Goal: Task Accomplishment & Management: Manage account settings

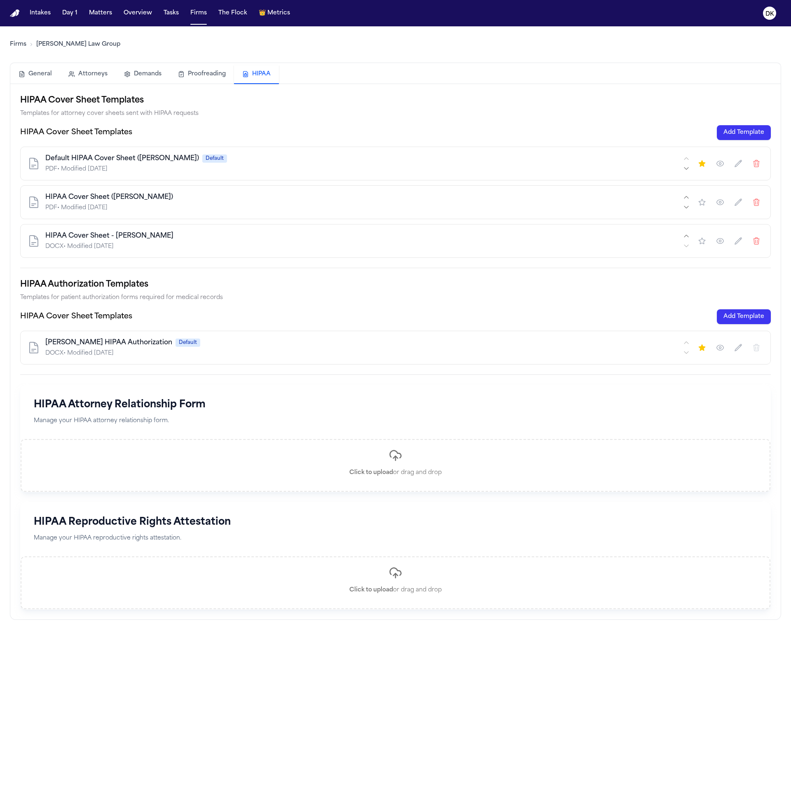
click at [720, 204] on icon "button" at bounding box center [720, 202] width 8 height 8
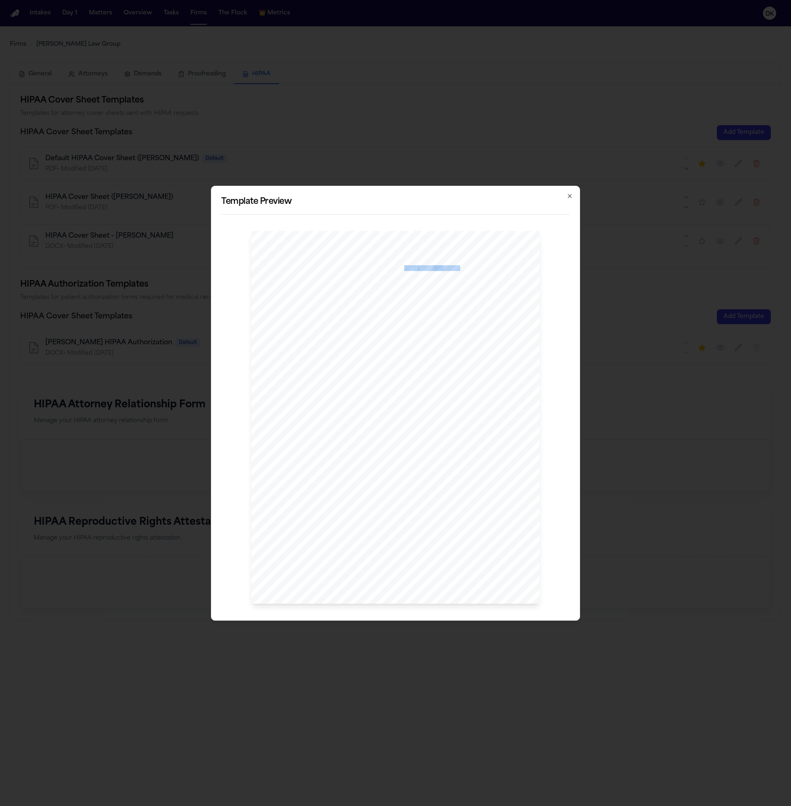
drag, startPoint x: 404, startPoint y: 266, endPoint x: 443, endPoint y: 268, distance: 39.2
click at [443, 268] on div "I sma il Yousef , Esq P: 412.642.9100 F: 412.642.9239 [DOMAIN_NAME] @[DOMAIN_NA…" at bounding box center [395, 417] width 288 height 373
copy div "I sma il Yousef , Esq"
click at [396, 442] on div "I sma il Yousef , Esq P: 412.642.9100 F: 412.642.9239 [DOMAIN_NAME] @[DOMAIN_NA…" at bounding box center [395, 417] width 288 height 373
drag, startPoint x: 352, startPoint y: 457, endPoint x: 272, endPoint y: 418, distance: 88.8
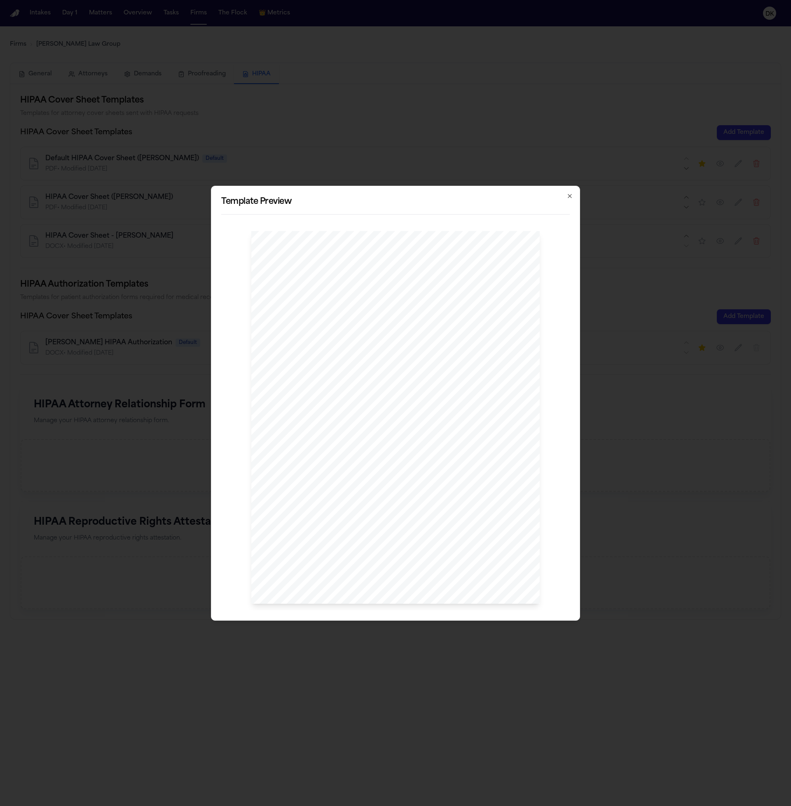
click at [272, 418] on div "I sma il Yousef , Esq P: 412.642.9100 F: 412.642.9239 [DOMAIN_NAME] @[DOMAIN_NA…" at bounding box center [395, 417] width 288 height 373
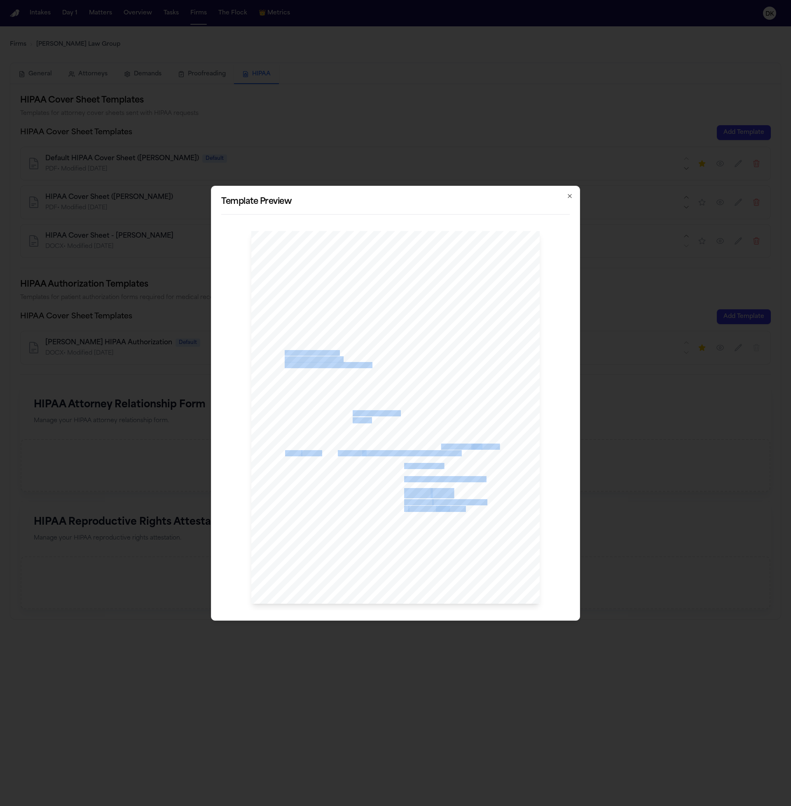
drag, startPoint x: 343, startPoint y: 439, endPoint x: 440, endPoint y: 447, distance: 97.5
click at [440, 447] on div "I sma il Yousef , Esq P: 412.642.9100 F: 412.642.9239 [DOMAIN_NAME] @[DOMAIN_NA…" at bounding box center [395, 417] width 288 height 373
click at [440, 447] on span "[PERSON_NAME]" at bounding box center [460, 447] width 41 height 6
drag, startPoint x: 451, startPoint y: 452, endPoint x: 316, endPoint y: 442, distance: 135.1
click at [324, 443] on div "I sma il Yousef , Esq P: 412.642.9100 F: 412.642.9239 [DOMAIN_NAME] @[DOMAIN_NA…" at bounding box center [395, 417] width 288 height 373
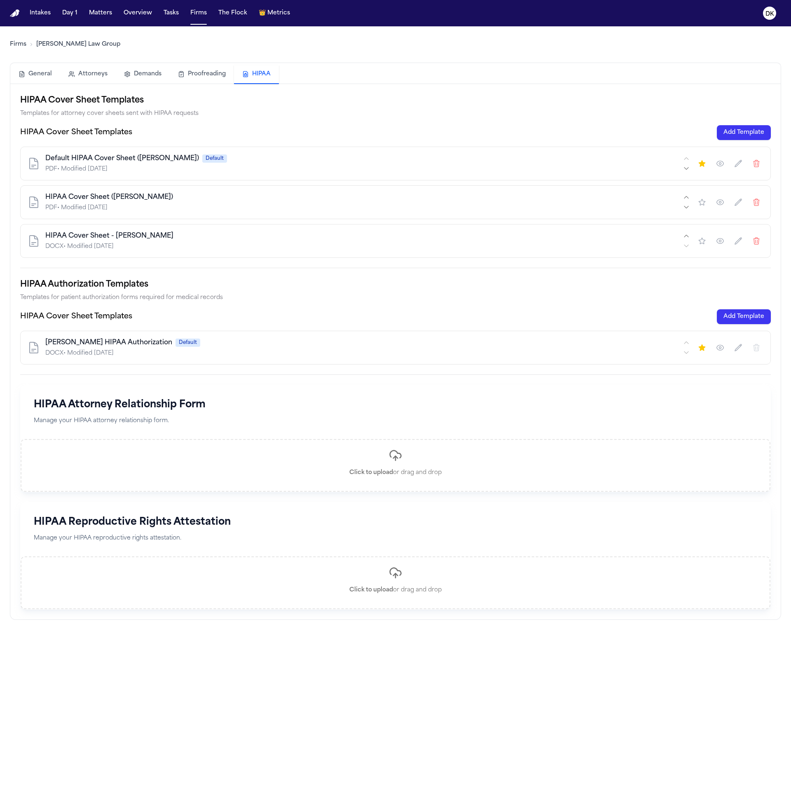
click at [725, 241] on button "button" at bounding box center [720, 241] width 15 height 15
click at [723, 240] on icon "button" at bounding box center [720, 241] width 8 height 8
click at [726, 164] on button "button" at bounding box center [720, 163] width 15 height 15
click at [737, 133] on button "Add Template" at bounding box center [744, 132] width 54 height 15
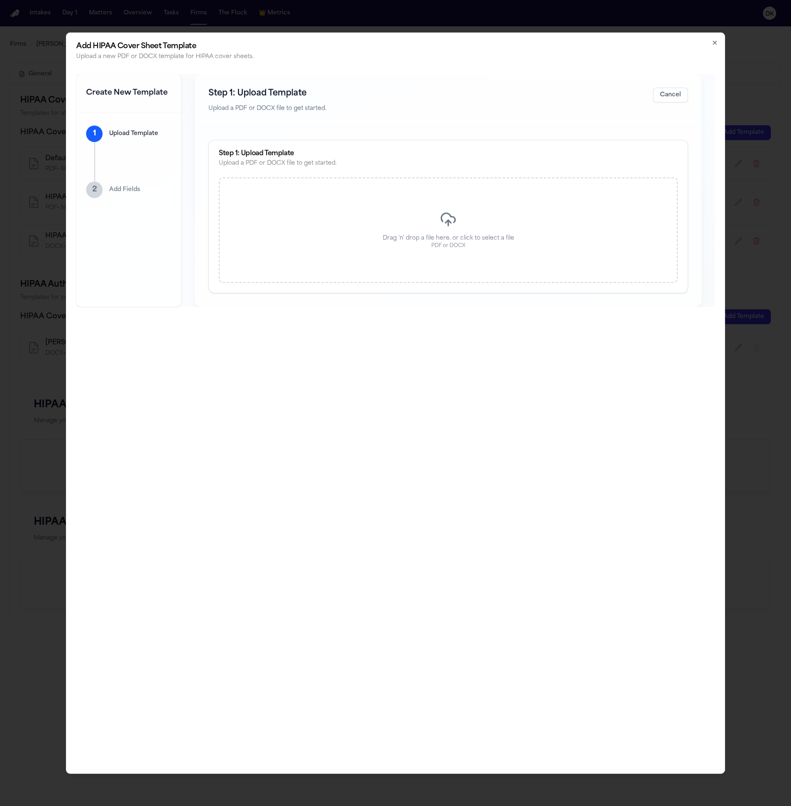
click at [421, 215] on div "Drag 'n' drop a file here, or click to select a file PDF or DOCX" at bounding box center [448, 230] width 459 height 105
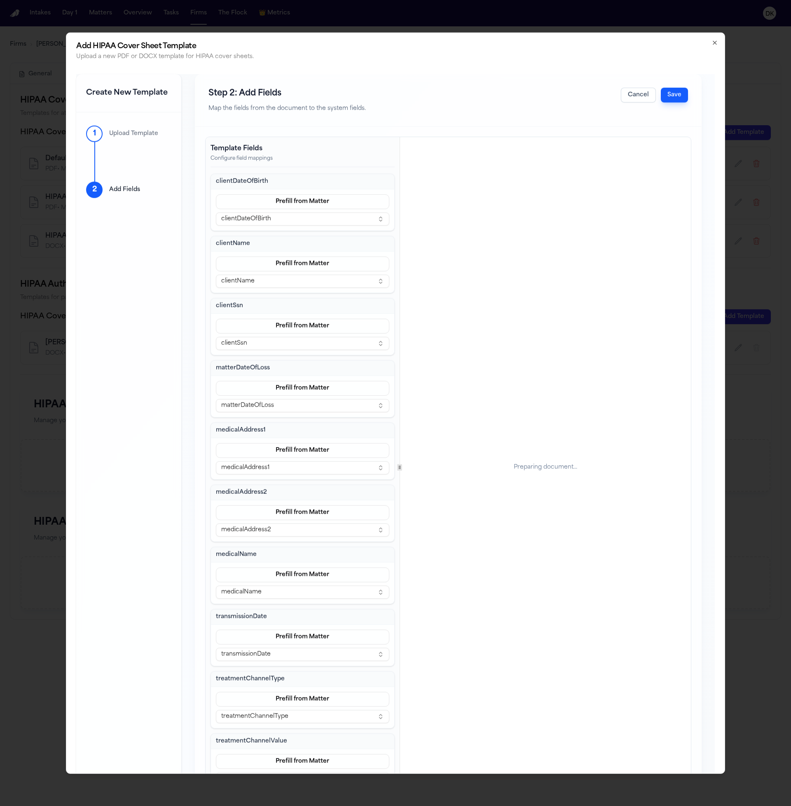
click at [681, 96] on button "Save" at bounding box center [674, 94] width 27 height 15
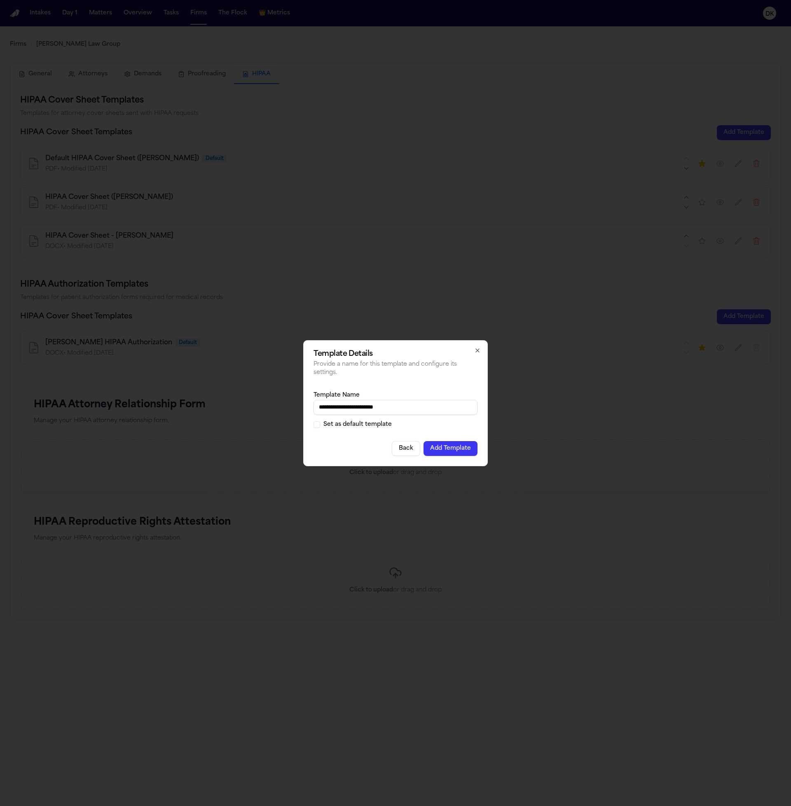
type input "**********"
click at [465, 446] on button "Add Template" at bounding box center [451, 448] width 54 height 15
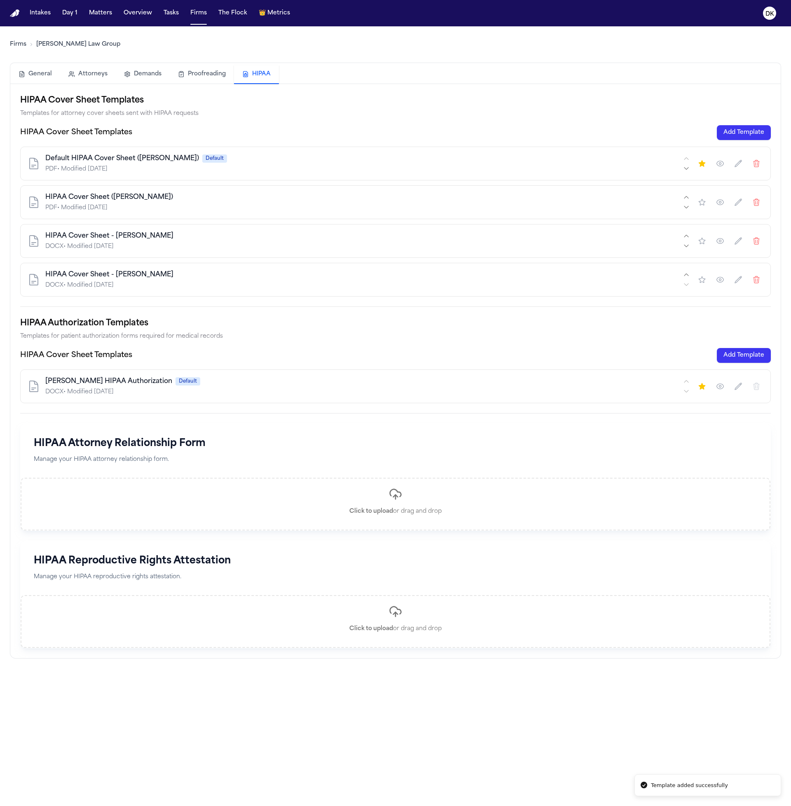
click at [748, 136] on button "Add Template" at bounding box center [744, 132] width 54 height 15
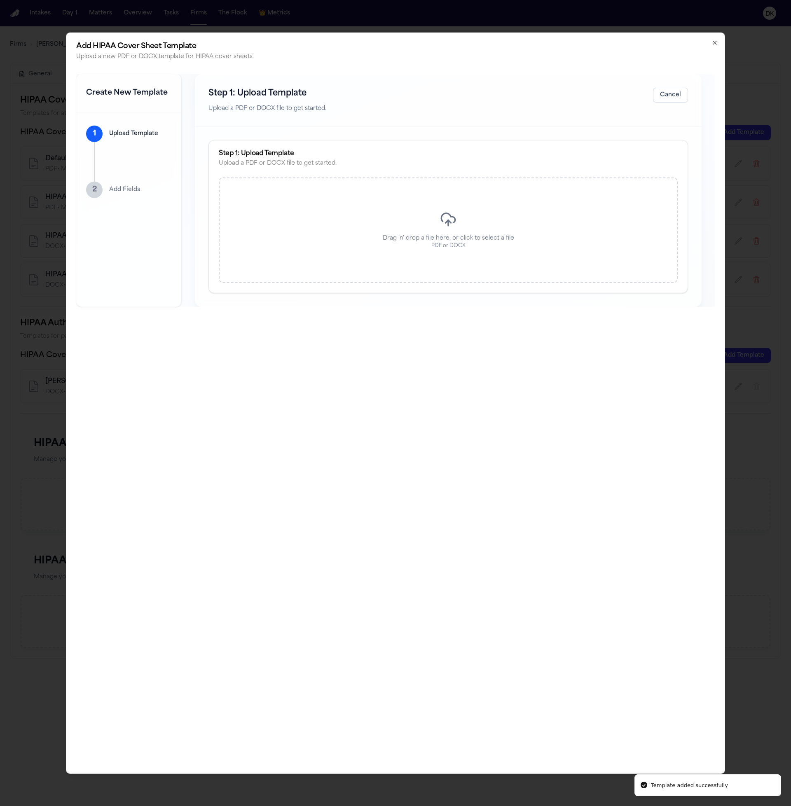
click at [328, 245] on div "Drag 'n' drop a file here, or click to select a file PDF or DOCX" at bounding box center [448, 230] width 459 height 105
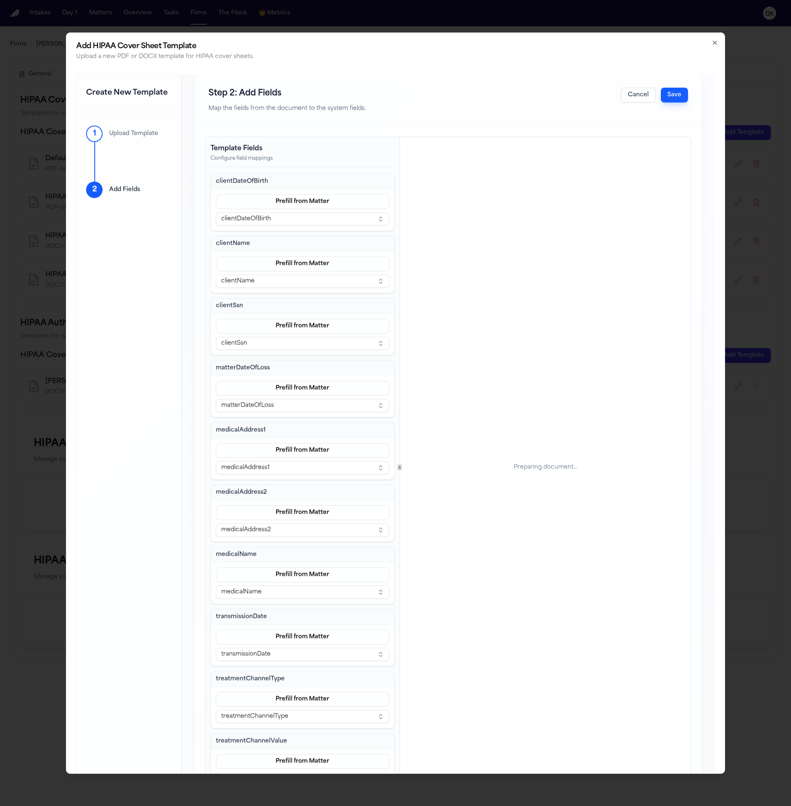
click at [509, 188] on div "Preparing document..." at bounding box center [545, 467] width 291 height 660
click at [682, 97] on button "Save" at bounding box center [674, 94] width 27 height 15
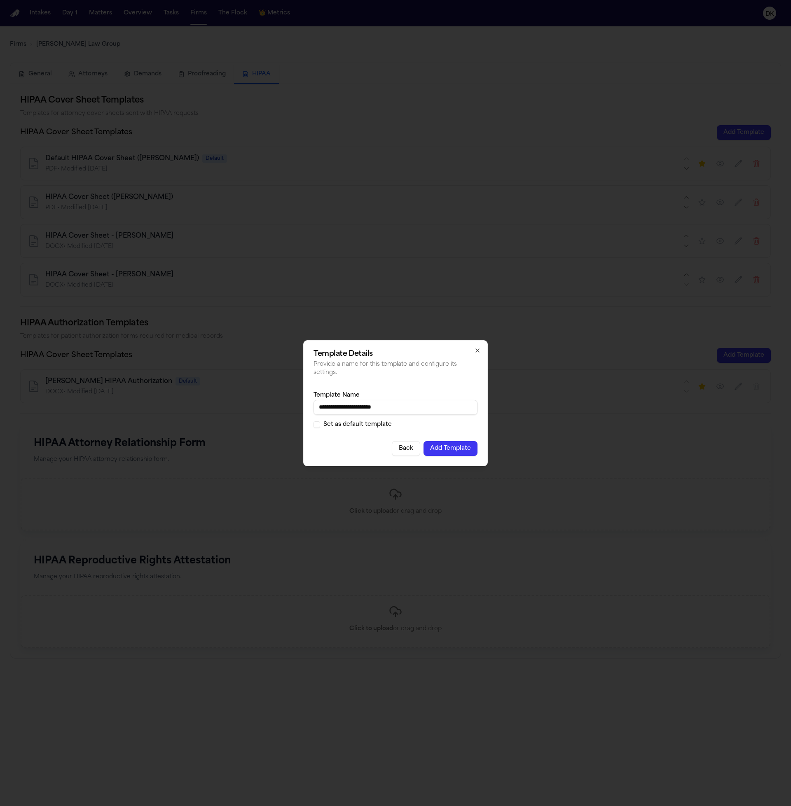
type input "**********"
click at [441, 429] on div "**********" at bounding box center [396, 409] width 164 height 51
click at [453, 447] on button "Add Template" at bounding box center [451, 448] width 54 height 15
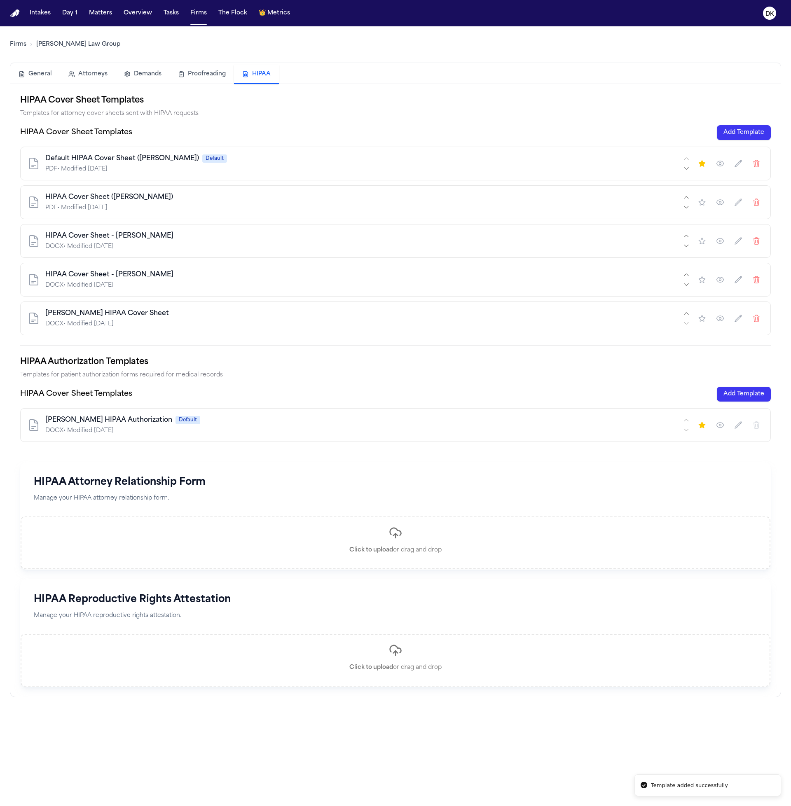
click at [295, 329] on div "[PERSON_NAME] HIPAA Cover Sheet DOCX • Modified [DATE]" at bounding box center [395, 319] width 751 height 34
click at [740, 318] on icon "button" at bounding box center [738, 318] width 8 height 8
type input "**********"
click at [194, 316] on button "Save" at bounding box center [192, 318] width 24 height 13
click at [250, 280] on div "HIPAA Cover Sheet - Yousef DOCX • Modified [DATE]" at bounding box center [363, 280] width 636 height 20
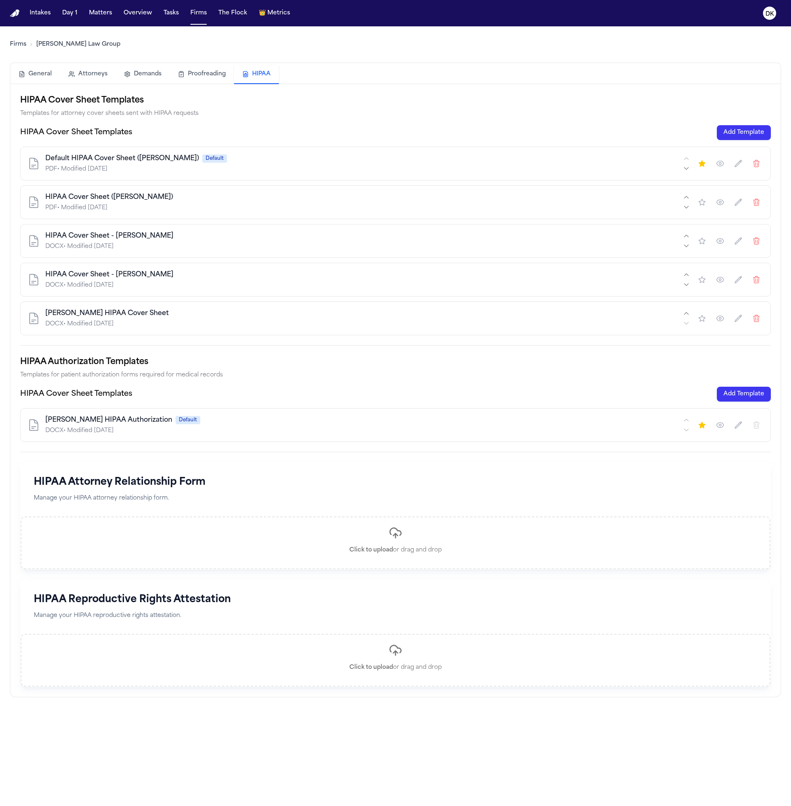
click at [686, 314] on icon "button" at bounding box center [686, 313] width 7 height 7
click at [623, 294] on div "HIPAA Cover Sheet - Yousef DOCX • Modified [DATE]" at bounding box center [395, 280] width 751 height 34
drag, startPoint x: 592, startPoint y: 331, endPoint x: 601, endPoint y: 287, distance: 45.0
click at [601, 287] on div "Default HIPAA Cover Sheet ([PERSON_NAME]) Default PDF • Modified [DATE] HIPAA C…" at bounding box center [395, 241] width 751 height 189
click at [586, 324] on div "DOCX • Modified [DATE]" at bounding box center [363, 324] width 636 height 8
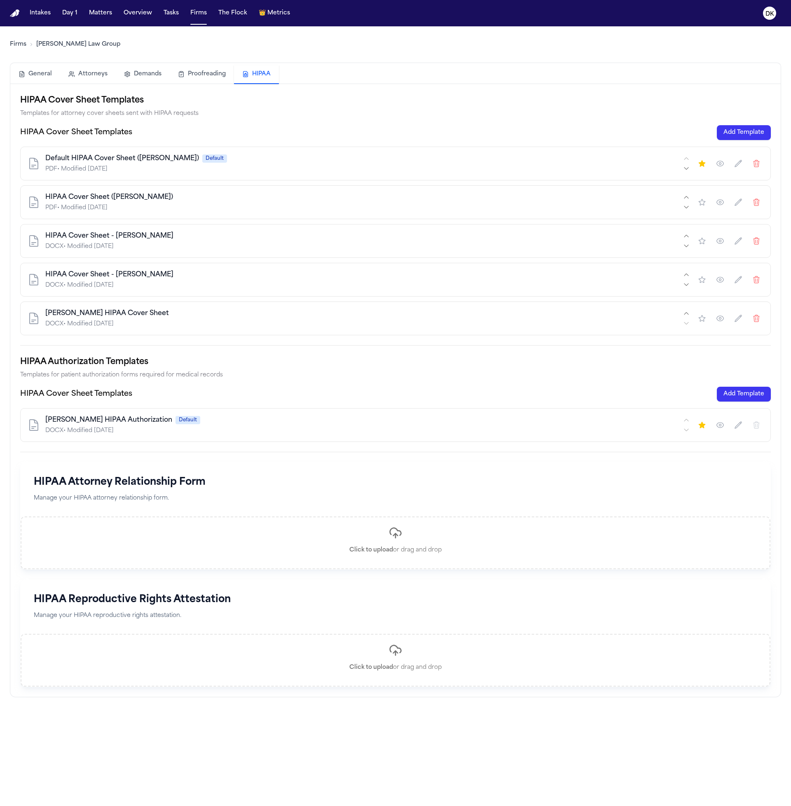
click at [354, 309] on div "[PERSON_NAME] HIPAA Cover Sheet" at bounding box center [363, 314] width 636 height 10
click at [323, 231] on div "HIPAA Cover Sheet - [PERSON_NAME]" at bounding box center [363, 236] width 636 height 10
click at [394, 170] on div "PDF • Modified [DATE]" at bounding box center [363, 169] width 636 height 8
click at [721, 319] on icon "button" at bounding box center [720, 318] width 8 height 8
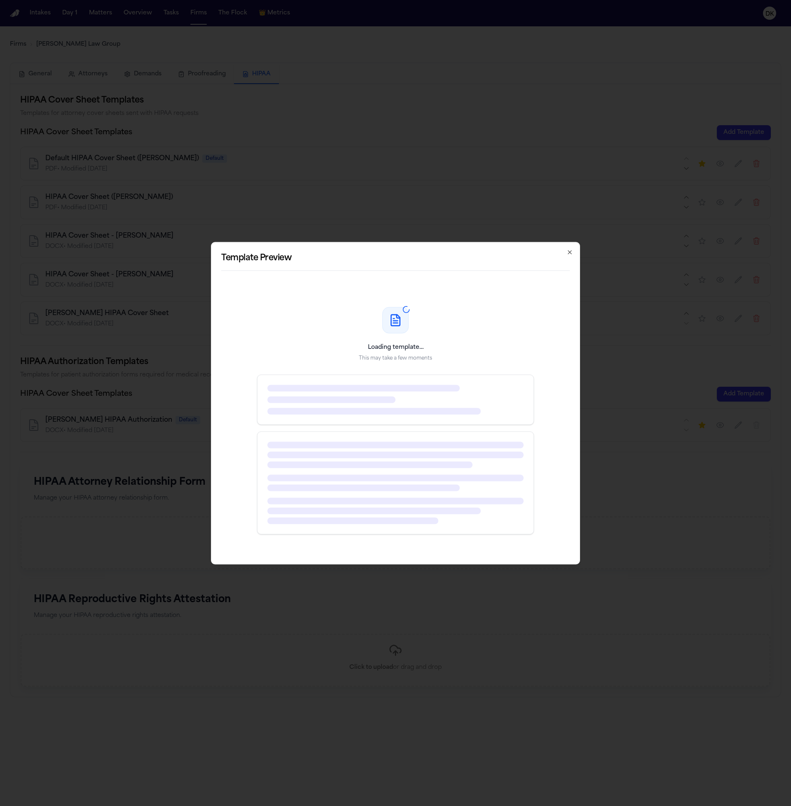
click at [421, 372] on div "Loading template… This may take a few moments" at bounding box center [395, 420] width 349 height 267
click at [392, 414] on div at bounding box center [373, 411] width 213 height 7
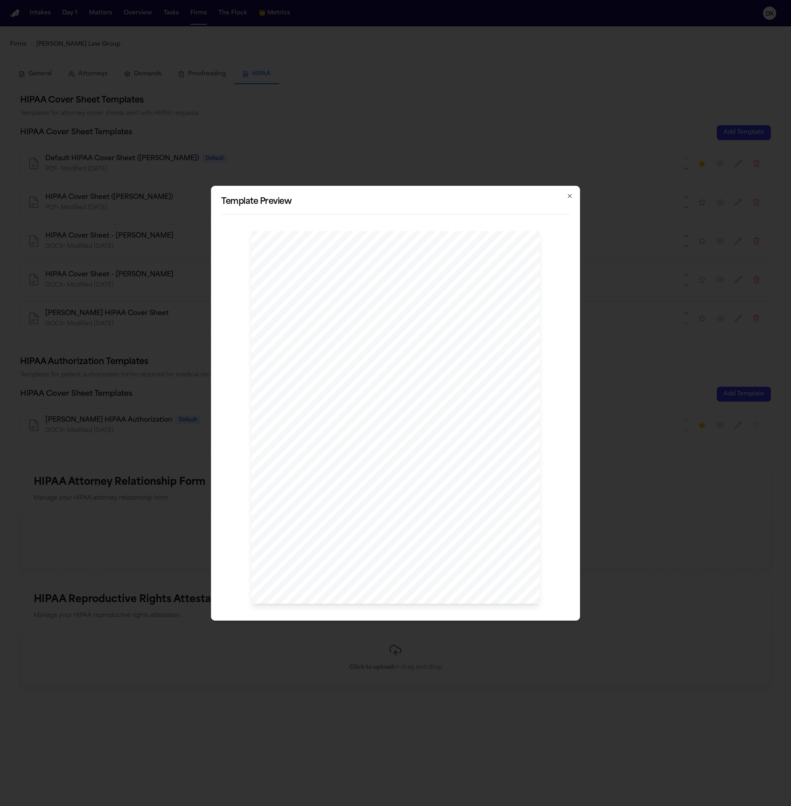
click at [384, 445] on span "15237" at bounding box center [390, 442] width 12 height 5
click at [395, 426] on span "records and itemized billing to me at one of the following:" at bounding box center [353, 423] width 115 height 5
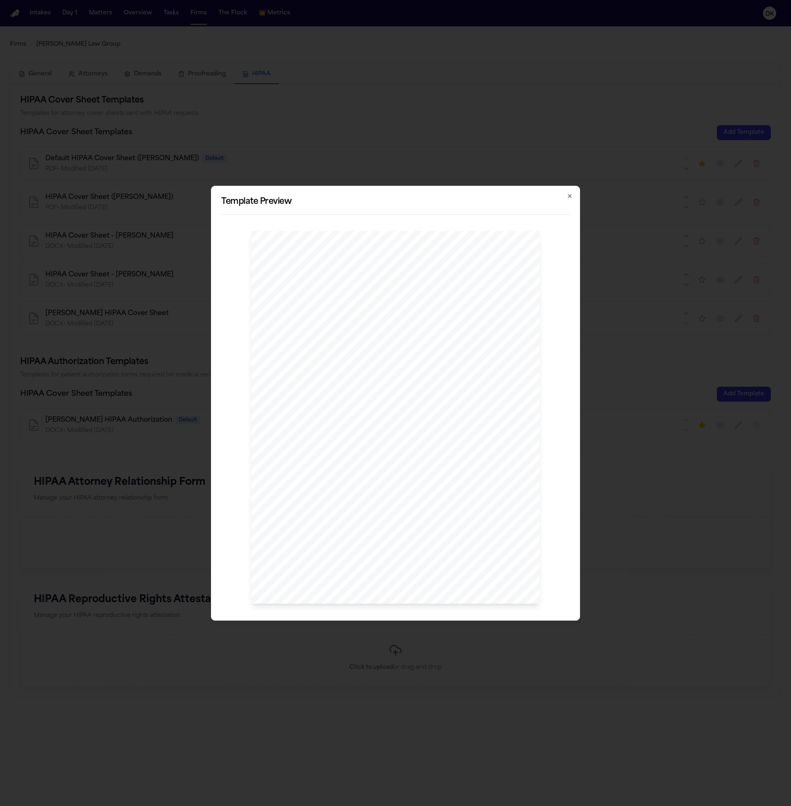
click at [395, 426] on span "records and itemized billing to me at one of the following:" at bounding box center [353, 423] width 115 height 5
click at [446, 424] on div "[PERSON_NAME] , Esq. P: 412.642.9100 F: 412.642.9239 [DOMAIN_NAME] [PERSON_NAME…" at bounding box center [395, 417] width 288 height 373
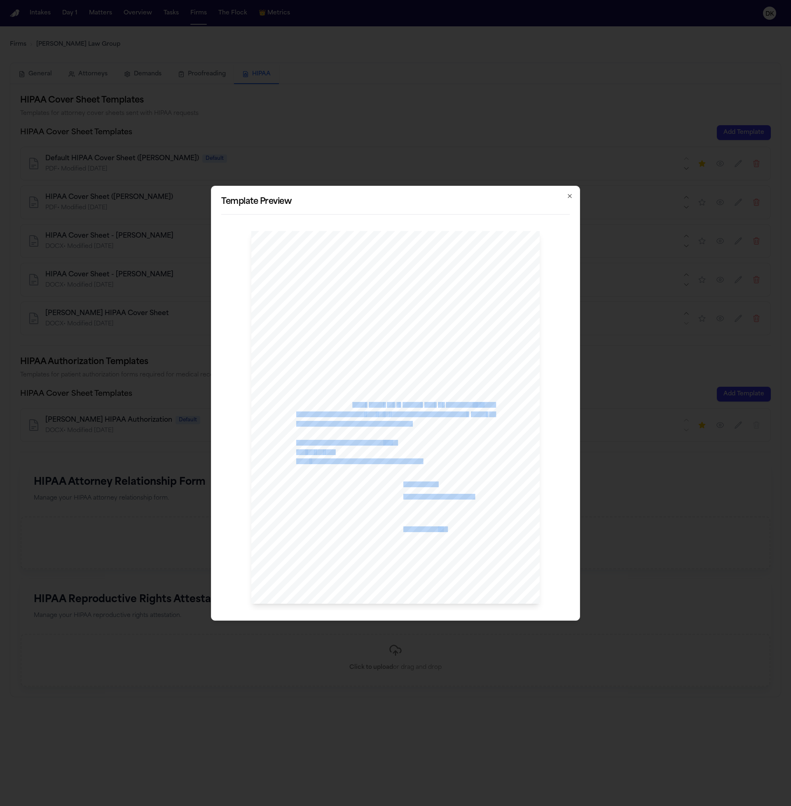
drag, startPoint x: 436, startPoint y: 422, endPoint x: 351, endPoint y: 403, distance: 87.1
click at [351, 403] on div "[PERSON_NAME] , Esq. P: 412.642.9100 F: 412.642.9239 [DOMAIN_NAME] [PERSON_NAME…" at bounding box center [395, 417] width 288 height 373
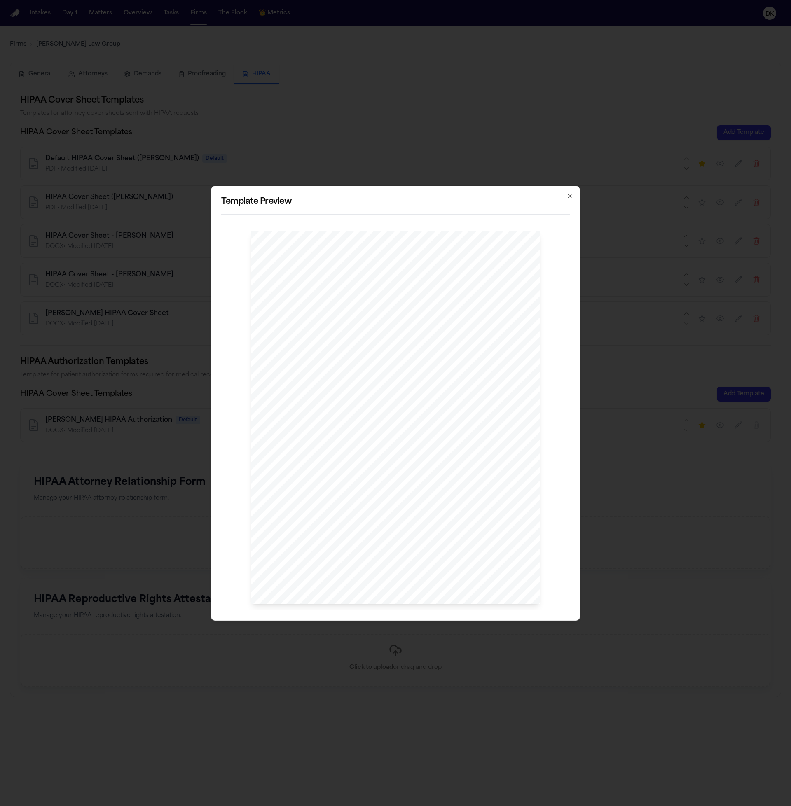
click at [351, 403] on span "enclosed" at bounding box center [356, 405] width 17 height 5
click at [471, 412] on span "provide" at bounding box center [478, 414] width 15 height 5
click at [471, 411] on div "[PERSON_NAME] , Esq. P: 412.642.9100 F: 412.642.9239 [DOMAIN_NAME] [PERSON_NAME…" at bounding box center [395, 417] width 288 height 373
click at [461, 410] on div "[PERSON_NAME] , Esq. P: 412.642.9100 F: 412.642.9239 [DOMAIN_NAME] [PERSON_NAME…" at bounding box center [395, 417] width 288 height 373
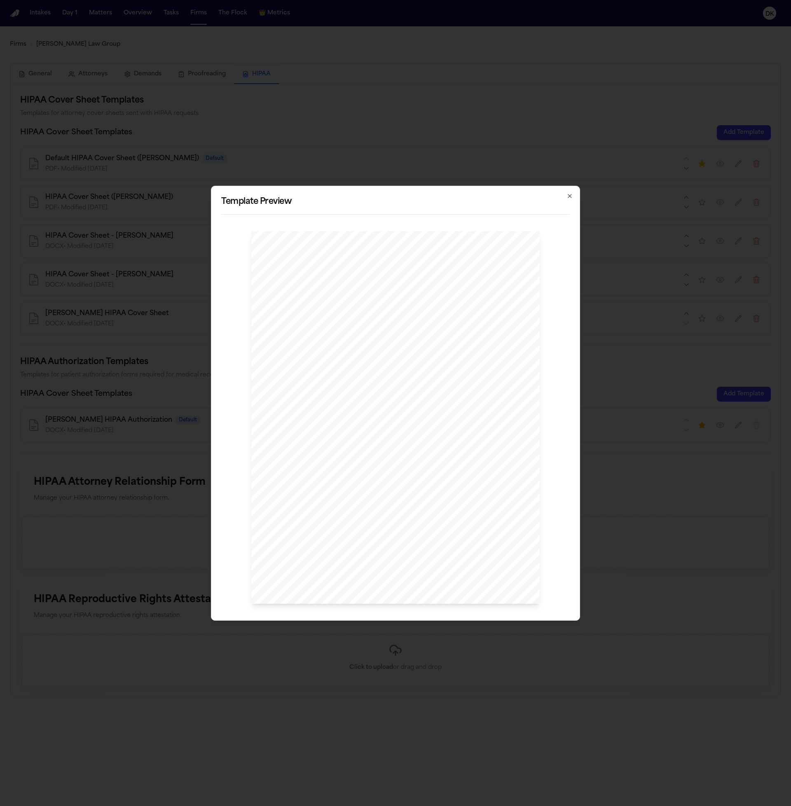
click at [461, 410] on div "[PERSON_NAME] , Esq. P: 412.642.9100 F: 412.642.9239 [DOMAIN_NAME] [PERSON_NAME…" at bounding box center [395, 417] width 288 height 373
click at [439, 418] on div "[PERSON_NAME] , Esq. P: 412.642.9100 F: 412.642.9239 [DOMAIN_NAME] [PERSON_NAME…" at bounding box center [395, 417] width 288 height 373
click at [378, 413] on span "06" at bounding box center [379, 414] width 5 height 5
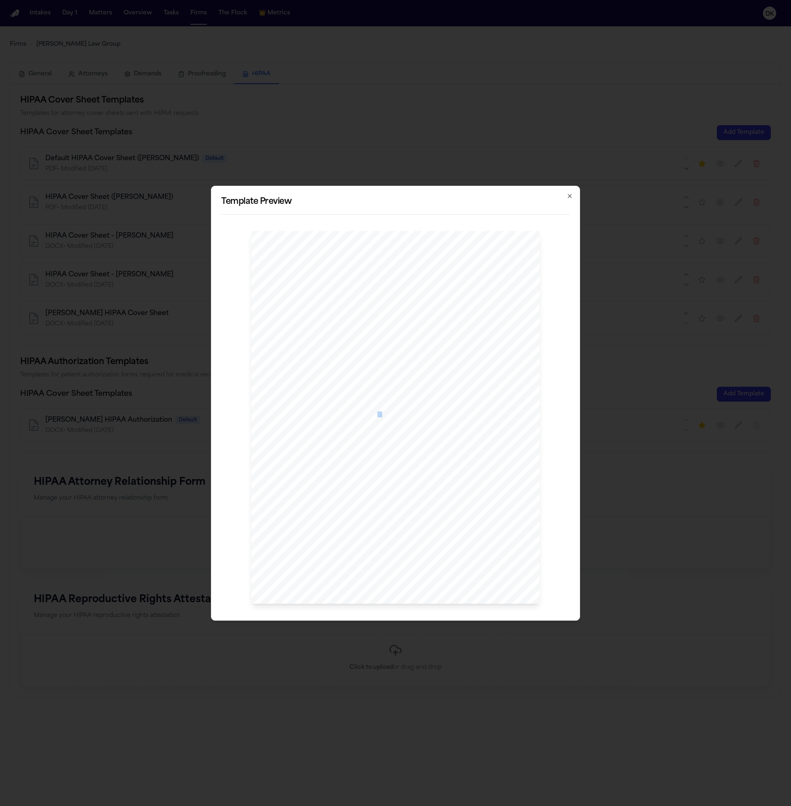
click at [378, 413] on span "06" at bounding box center [379, 414] width 5 height 5
click at [328, 400] on div "[PERSON_NAME] , Esq. P: 412.642.9100 F: 412.642.9239 [DOMAIN_NAME] [PERSON_NAME…" at bounding box center [395, 417] width 288 height 373
click at [328, 409] on div "[PERSON_NAME] , Esq. P: 412.642.9100 F: 412.642.9239 [DOMAIN_NAME] [PERSON_NAME…" at bounding box center [395, 417] width 288 height 373
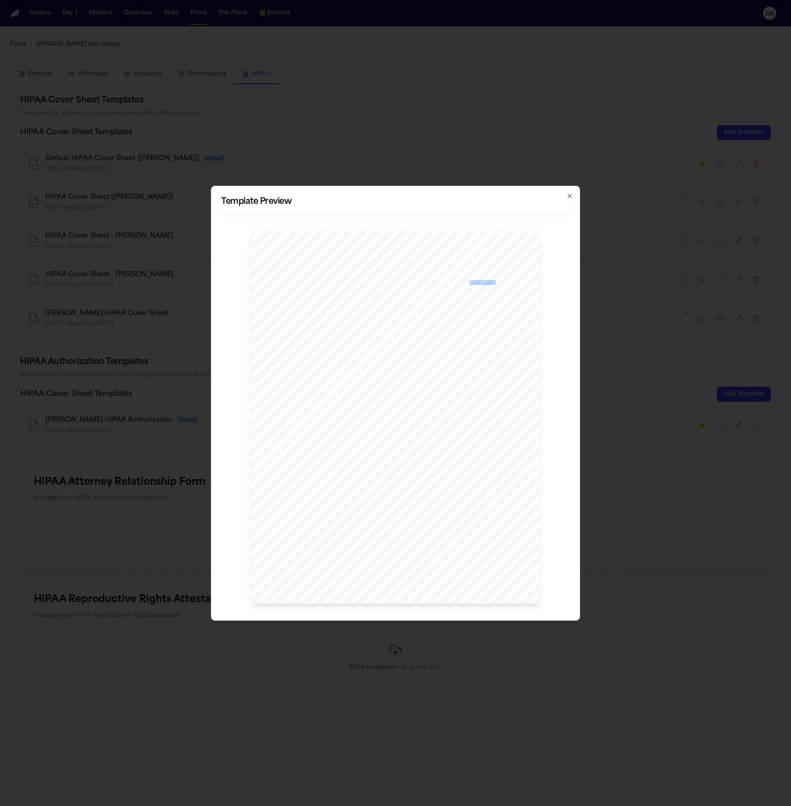
click at [328, 409] on div "[PERSON_NAME] , Esq. P: 412.642.9100 F: 412.642.9239 [DOMAIN_NAME] [PERSON_NAME…" at bounding box center [395, 417] width 288 height 373
click at [350, 414] on span "records and itemized billing from" at bounding box center [330, 414] width 68 height 5
click at [445, 407] on div "[PERSON_NAME] , Esq. P: 412.642.9100 F: 412.642.9239 [DOMAIN_NAME] [PERSON_NAME…" at bounding box center [395, 417] width 288 height 373
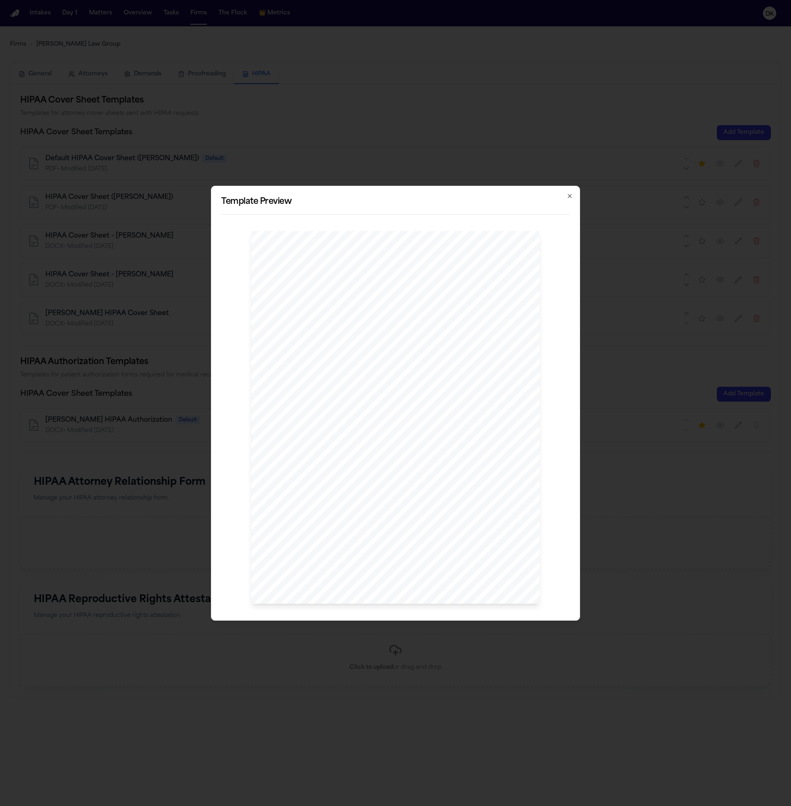
click at [309, 501] on div "[PERSON_NAME] , Esq. P: 412.642.9100 F: 412.642.9239 [DOMAIN_NAME] [PERSON_NAME…" at bounding box center [395, 417] width 288 height 373
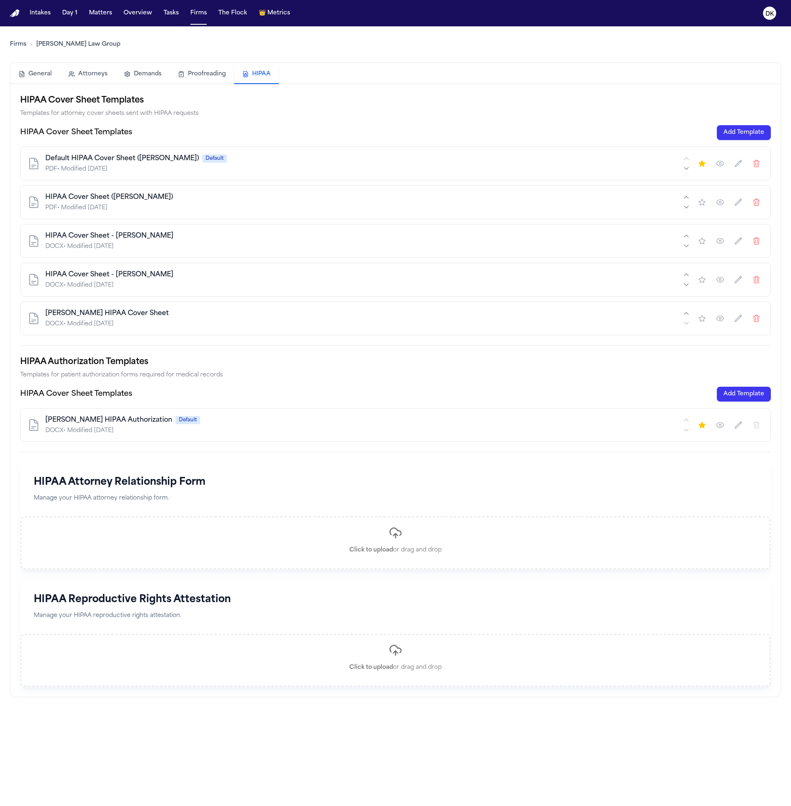
click at [485, 341] on div "HIPAA Cover Sheet Templates Templates for attorney cover sheets sent with HIPAA…" at bounding box center [395, 390] width 751 height 593
click at [752, 318] on icon "button" at bounding box center [756, 318] width 8 height 8
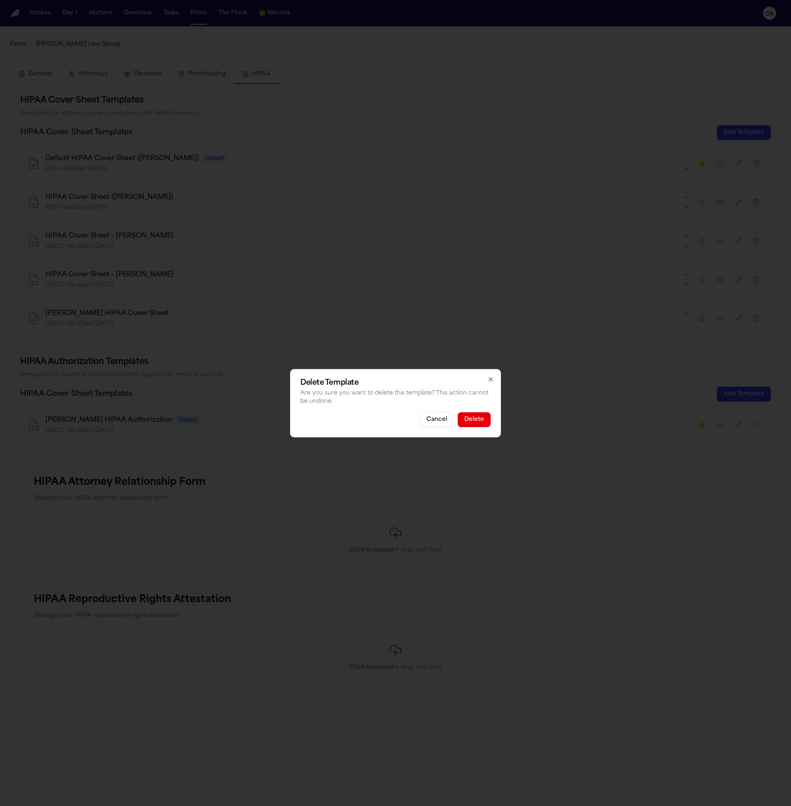
click at [480, 421] on button "Delete" at bounding box center [474, 419] width 33 height 15
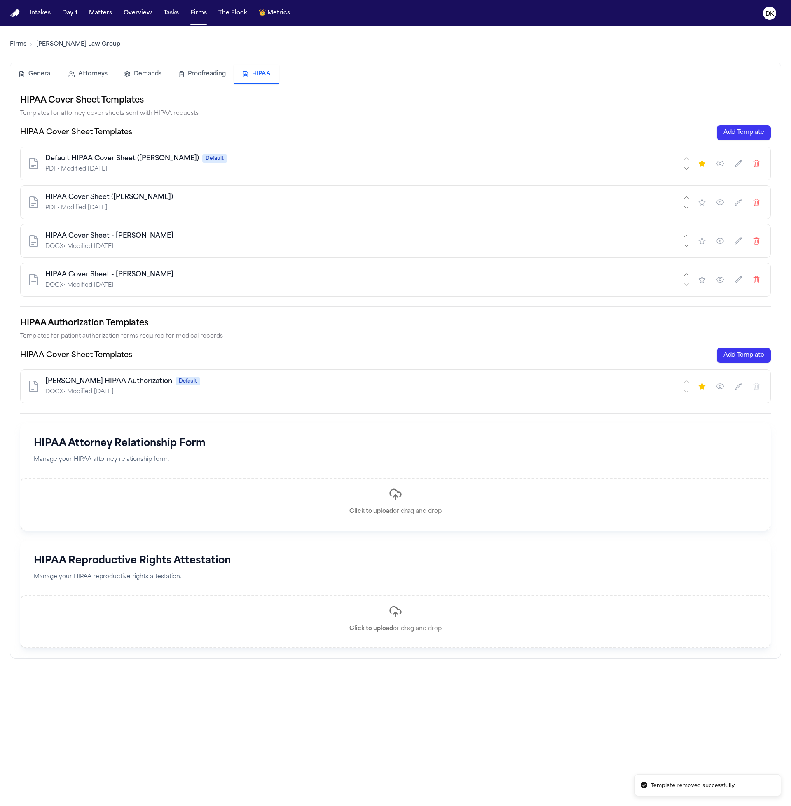
click at [716, 283] on icon "button" at bounding box center [720, 280] width 8 height 8
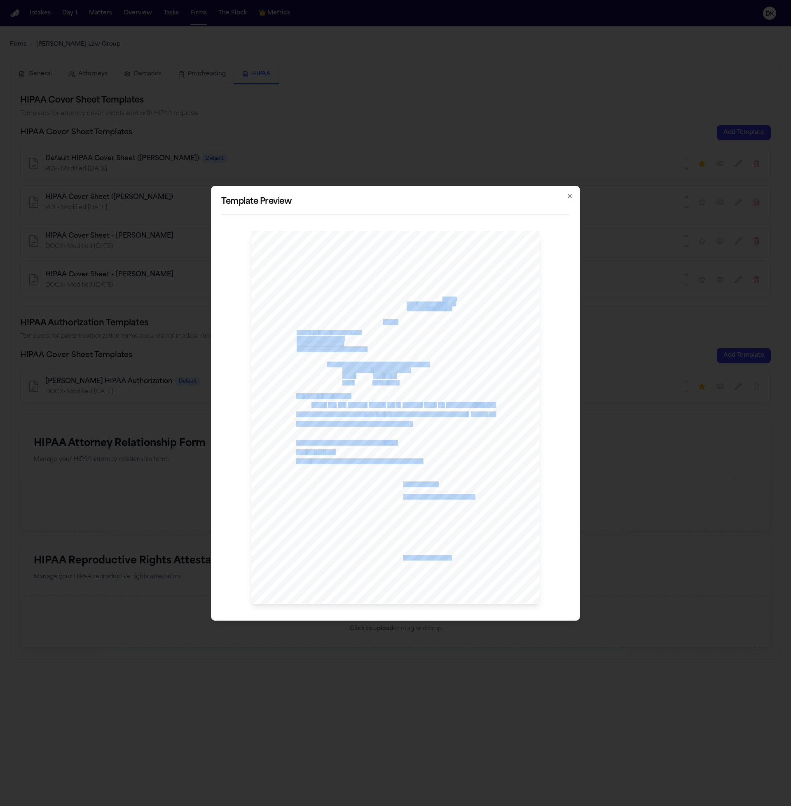
drag, startPoint x: 441, startPoint y: 297, endPoint x: 446, endPoint y: 327, distance: 29.7
click at [442, 328] on div "[PERSON_NAME], Esq P: 412.642.9100 F: 412.642.9239 [DOMAIN_NAME] [PERSON_NAME] …" at bounding box center [395, 417] width 288 height 373
click at [454, 324] on div "[PERSON_NAME], Esq P: 412.642.9100 F: 412.642.9239 [DOMAIN_NAME] [PERSON_NAME] …" at bounding box center [395, 417] width 288 height 373
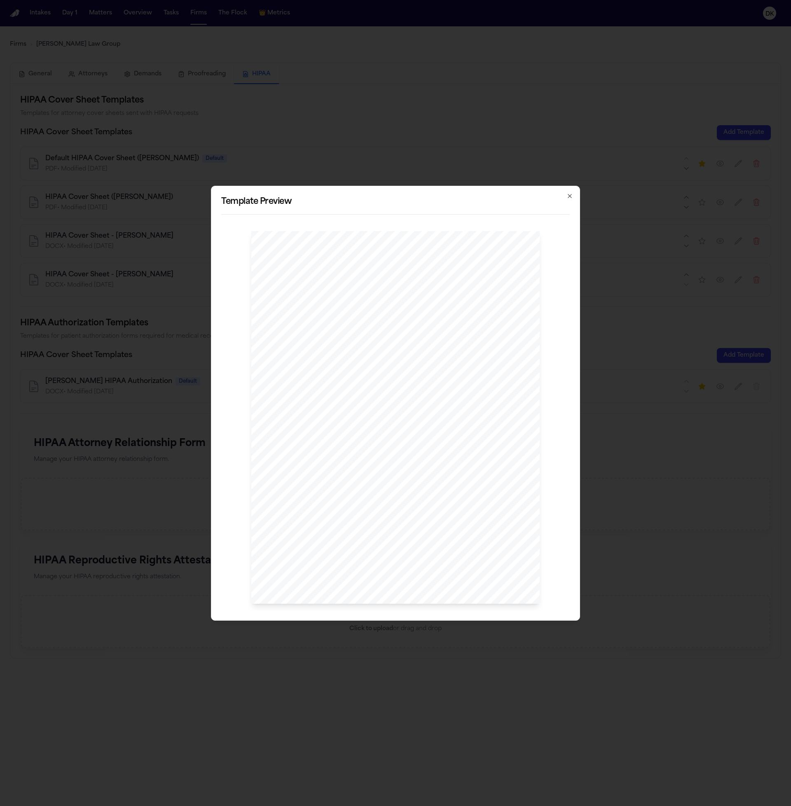
click at [418, 278] on div "[PERSON_NAME], Esq P: 412.642.9100 F: 412.642.9239 [DOMAIN_NAME] [PERSON_NAME] …" at bounding box center [395, 417] width 288 height 373
click at [416, 282] on span "[PERSON_NAME], Esq" at bounding box center [429, 283] width 46 height 5
click at [368, 350] on div "[PERSON_NAME], Esq P: 412.642.9100 F: 412.642.9239 [DOMAIN_NAME] [PERSON_NAME] …" at bounding box center [395, 417] width 288 height 373
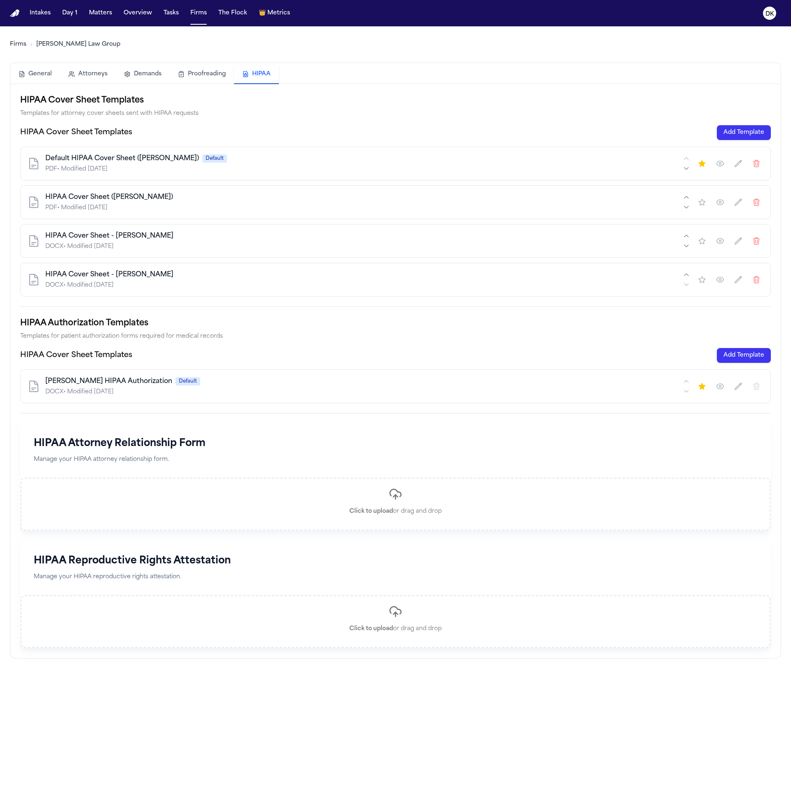
click at [757, 242] on icon "button" at bounding box center [756, 241] width 8 height 8
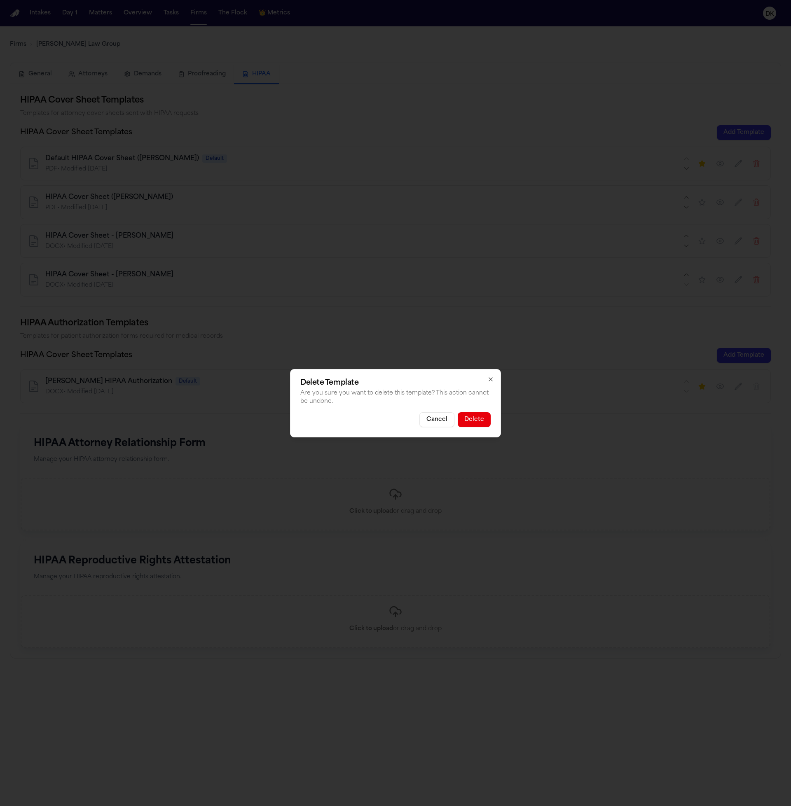
click at [478, 417] on button "Delete" at bounding box center [474, 419] width 33 height 15
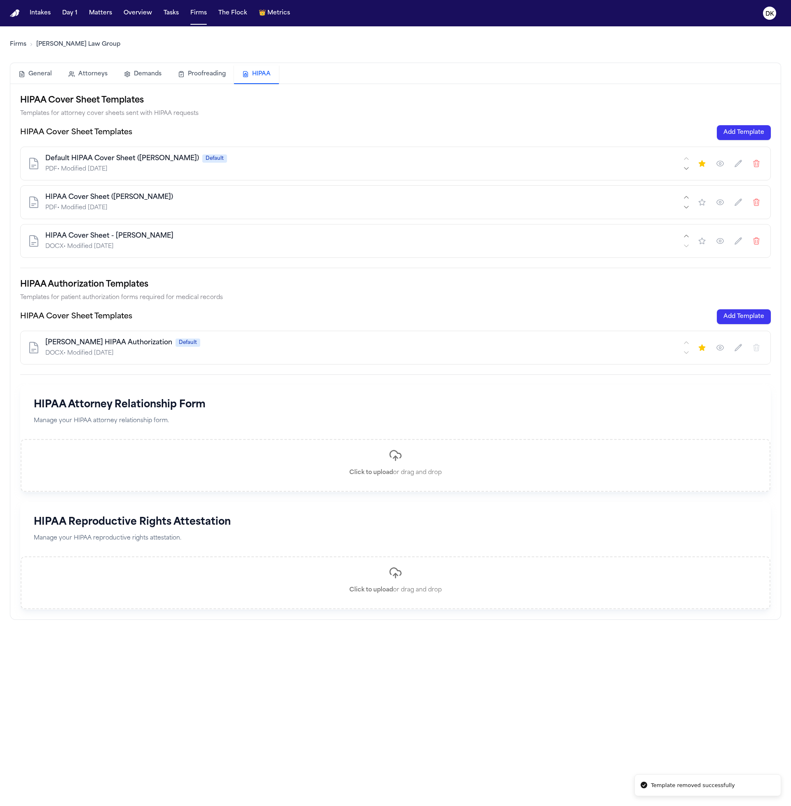
click at [760, 131] on button "Add Template" at bounding box center [744, 132] width 54 height 15
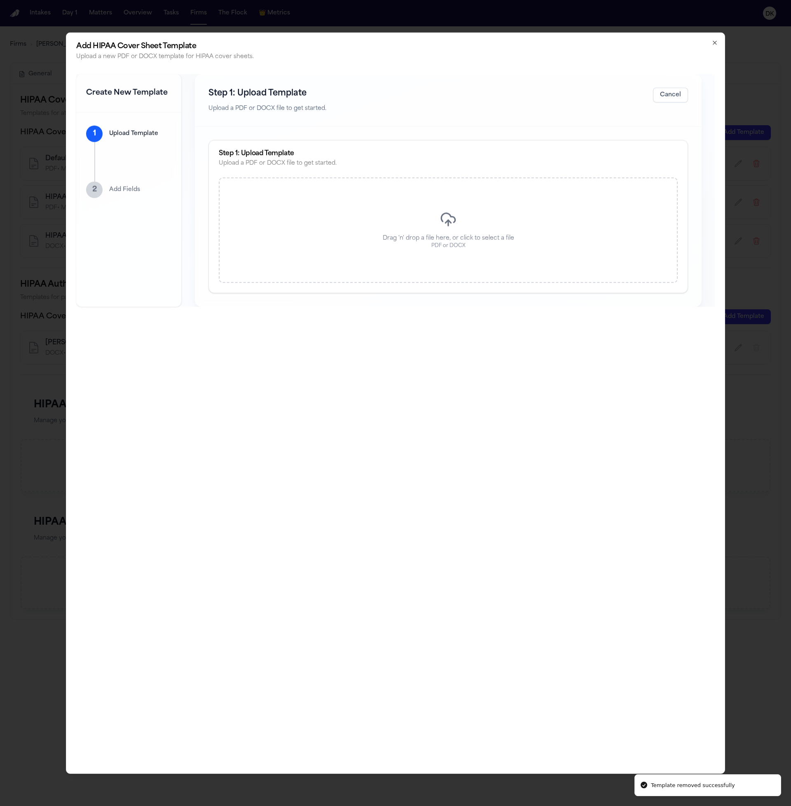
click at [315, 220] on div "Drag 'n' drop a file here, or click to select a file PDF or DOCX" at bounding box center [448, 230] width 459 height 105
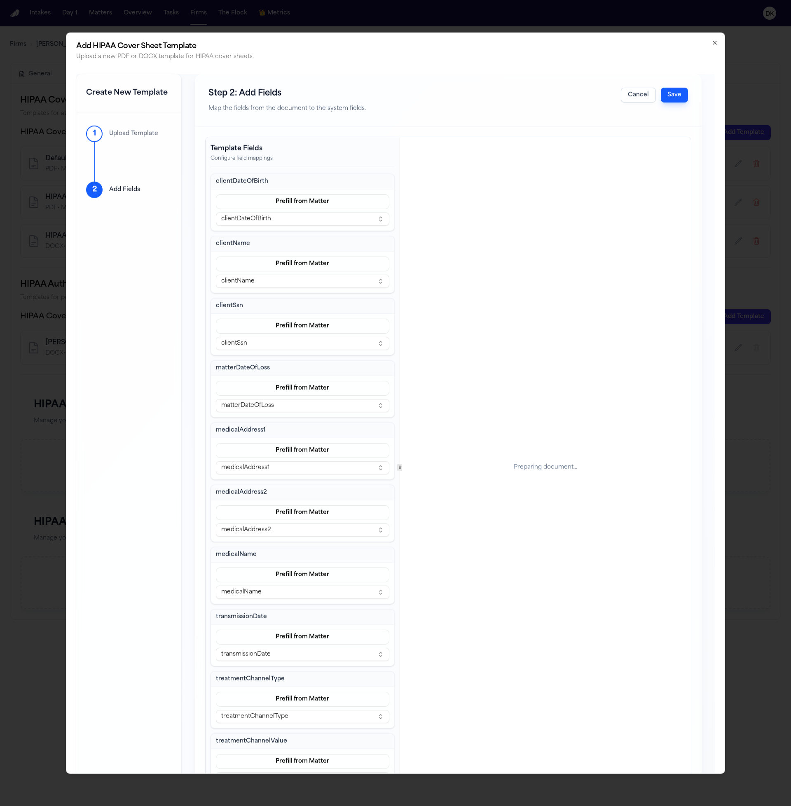
click at [677, 97] on button "Save" at bounding box center [674, 94] width 27 height 15
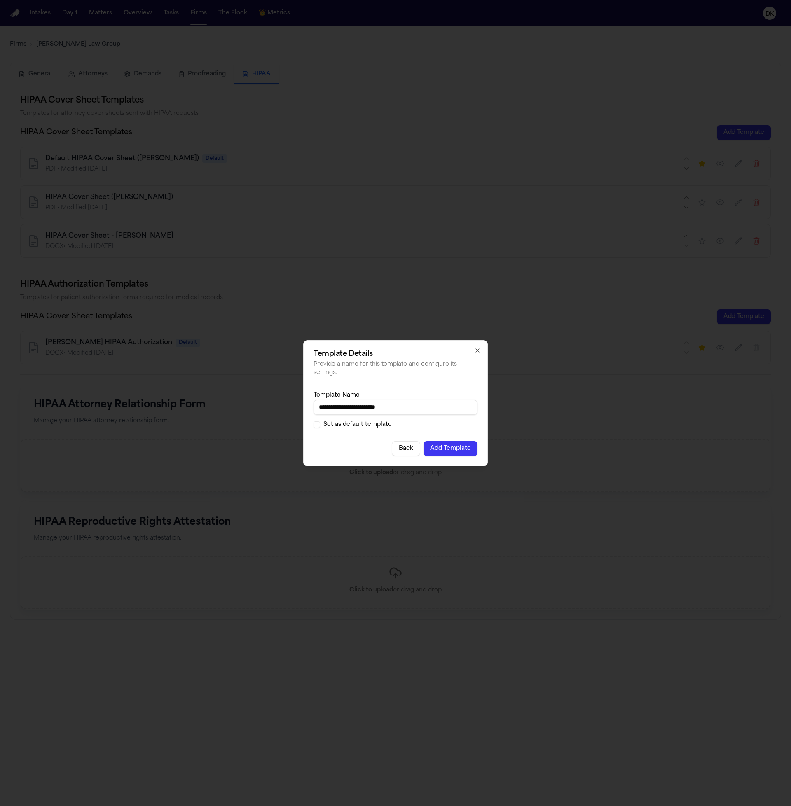
click at [421, 410] on input "**********" at bounding box center [396, 407] width 164 height 15
type input "**********"
click at [349, 423] on label "Set as default template" at bounding box center [357, 425] width 68 height 6
click at [320, 423] on button "Set as default template" at bounding box center [317, 424] width 7 height 7
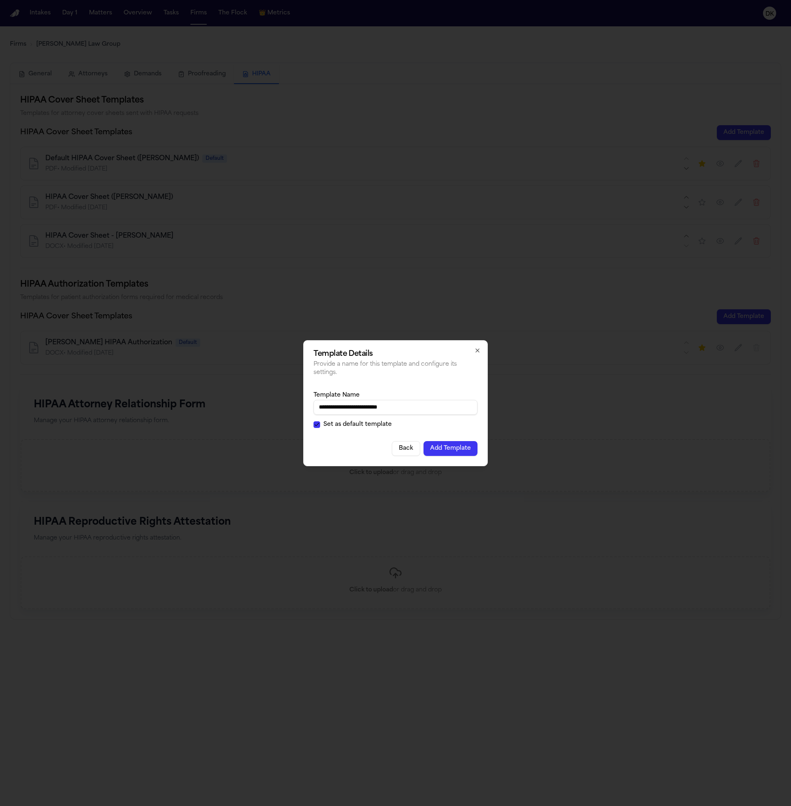
click at [365, 428] on label "Set as default template" at bounding box center [357, 425] width 68 height 6
click at [320, 428] on button "Set as default template" at bounding box center [317, 424] width 7 height 7
click at [454, 446] on button "Add Template" at bounding box center [451, 448] width 54 height 15
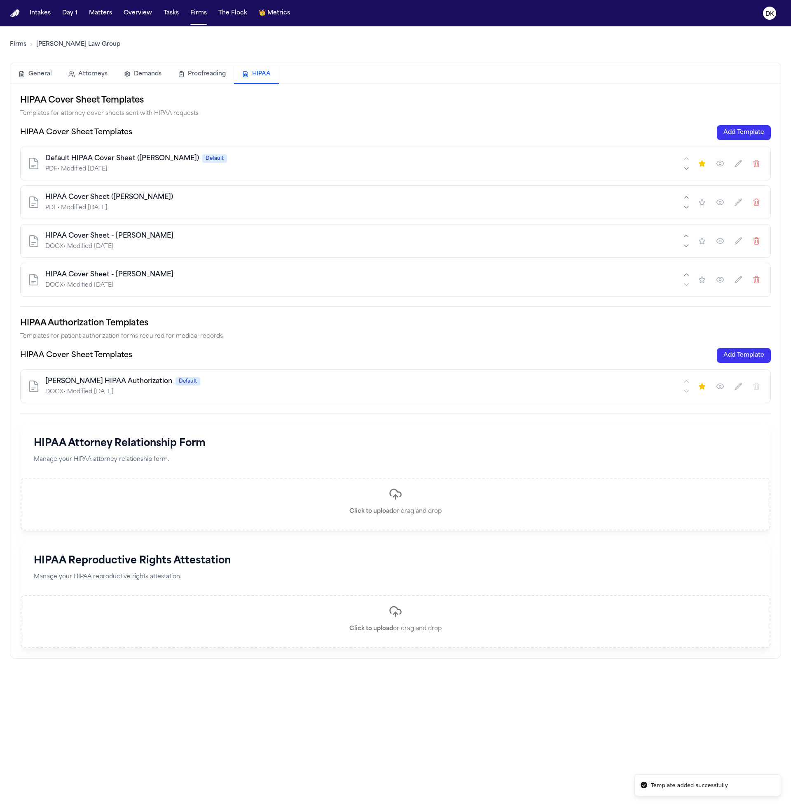
click at [753, 131] on button "Add Template" at bounding box center [744, 132] width 54 height 15
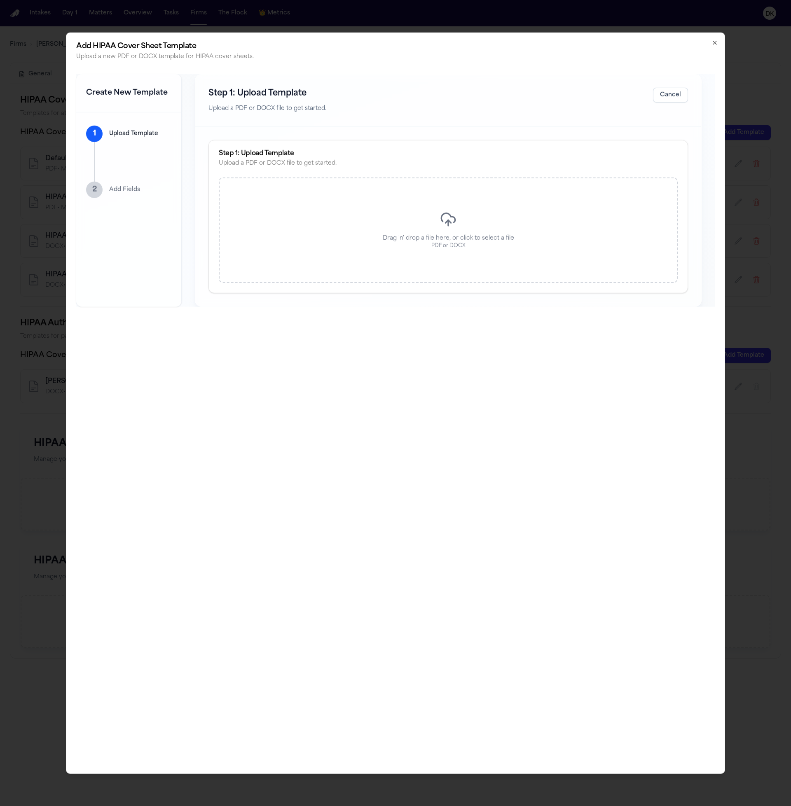
click at [392, 225] on div "Drag 'n' drop a file here, or click to select a file PDF or DOCX" at bounding box center [448, 230] width 459 height 105
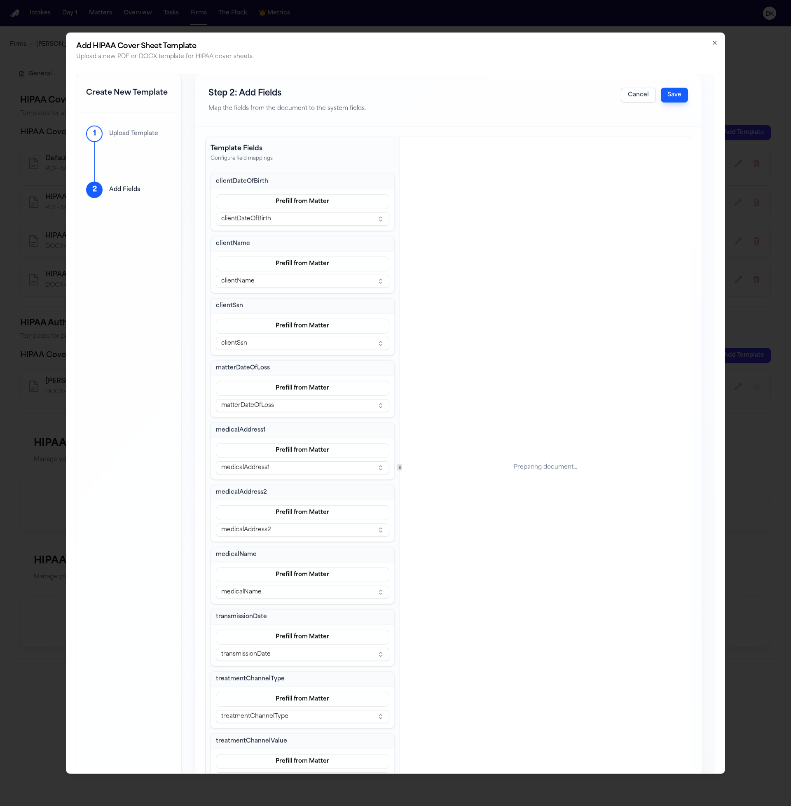
click at [683, 96] on button "Save" at bounding box center [674, 94] width 27 height 15
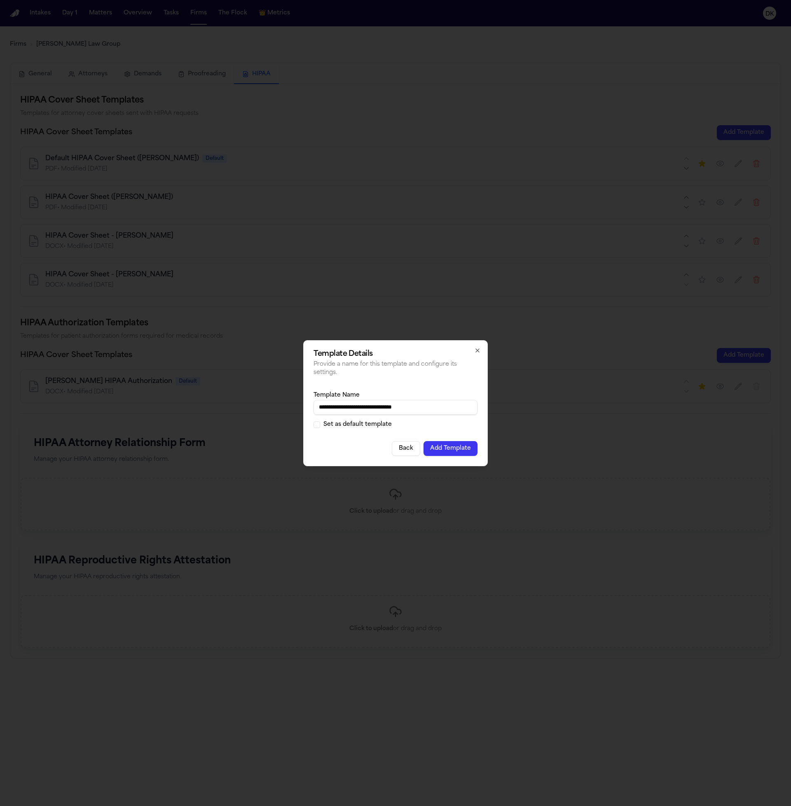
type input "**********"
drag, startPoint x: 451, startPoint y: 450, endPoint x: 413, endPoint y: 418, distance: 49.4
click at [413, 418] on div "**********" at bounding box center [395, 403] width 185 height 126
click at [425, 407] on input "**********" at bounding box center [396, 407] width 164 height 15
drag, startPoint x: 447, startPoint y: 456, endPoint x: 424, endPoint y: 438, distance: 29.7
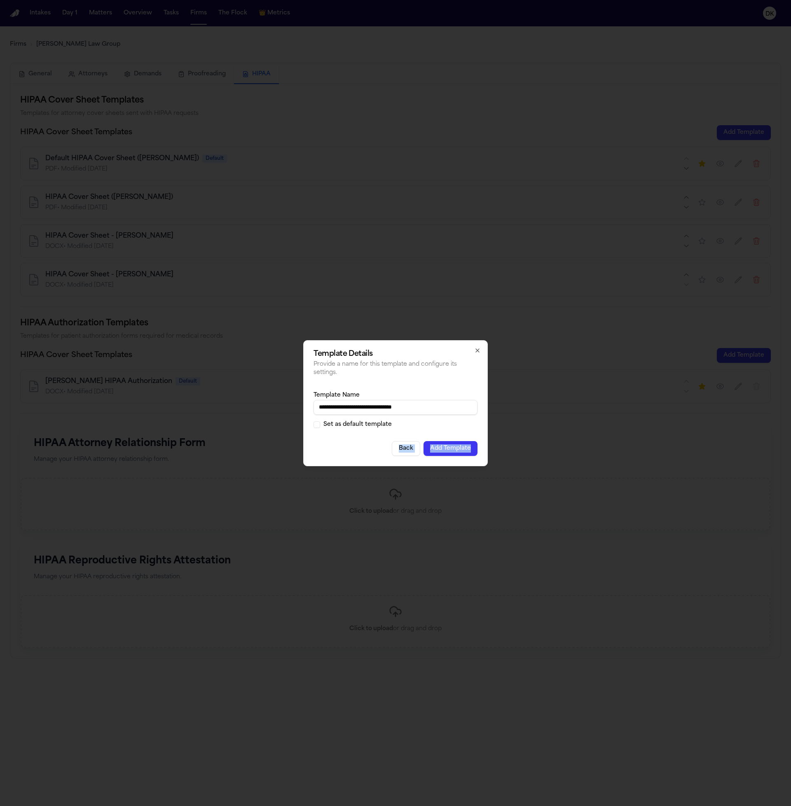
click at [421, 442] on div "**********" at bounding box center [395, 403] width 185 height 126
click at [427, 432] on div "**********" at bounding box center [396, 409] width 164 height 51
click at [369, 428] on label "Set as default template" at bounding box center [357, 425] width 68 height 6
click at [320, 428] on button "Set as default template" at bounding box center [317, 424] width 7 height 7
click at [450, 451] on button "Add Template" at bounding box center [451, 448] width 54 height 15
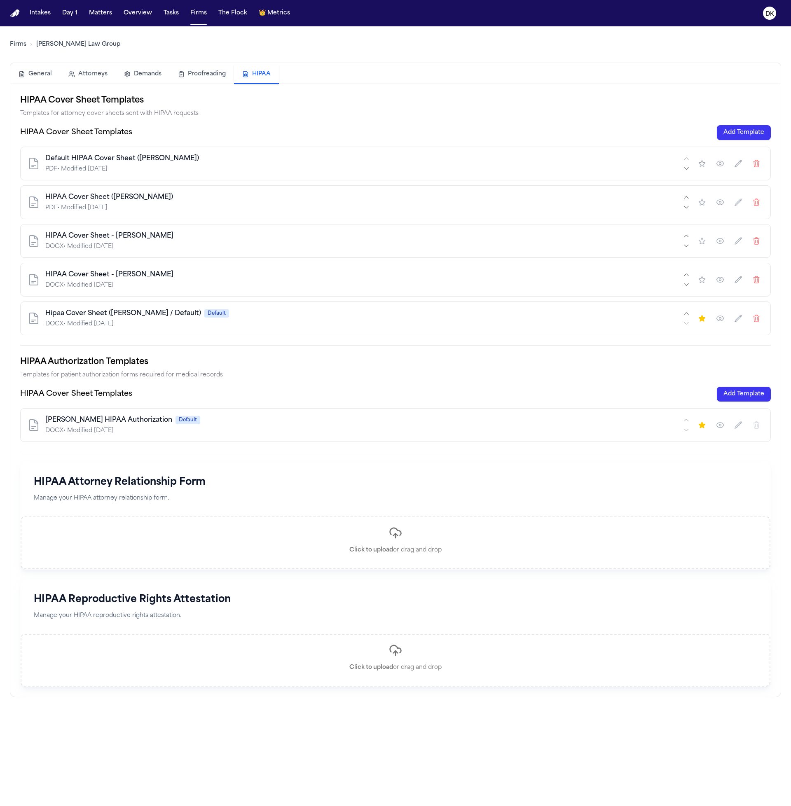
click at [721, 205] on icon "button" at bounding box center [720, 202] width 8 height 8
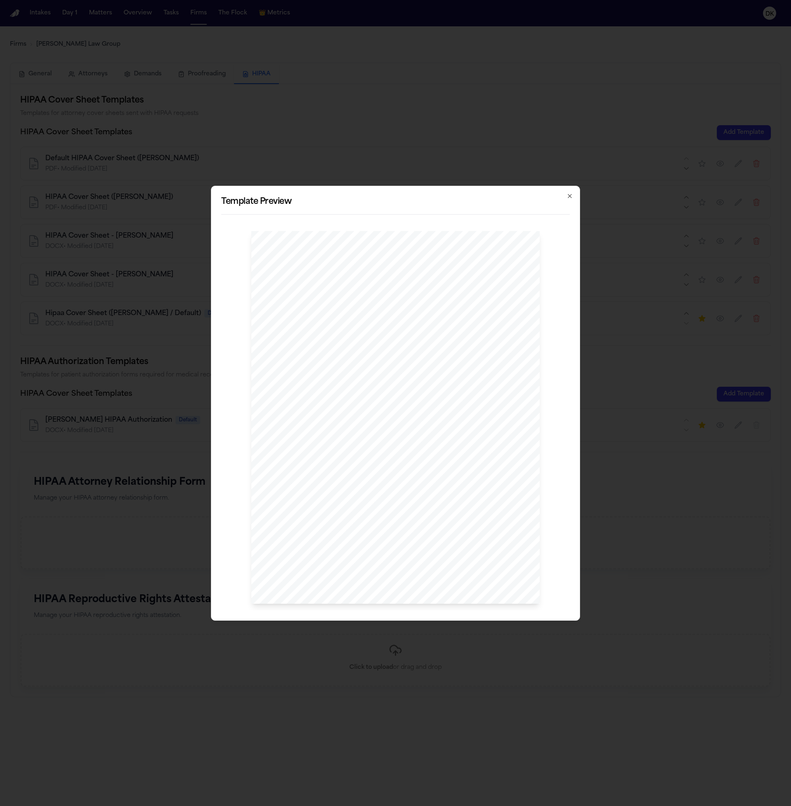
click at [388, 408] on div "I sma il Yousef , Esq P: 412.642.9100 F: 412.642.9239 [DOMAIN_NAME] @[DOMAIN_NA…" at bounding box center [395, 417] width 288 height 373
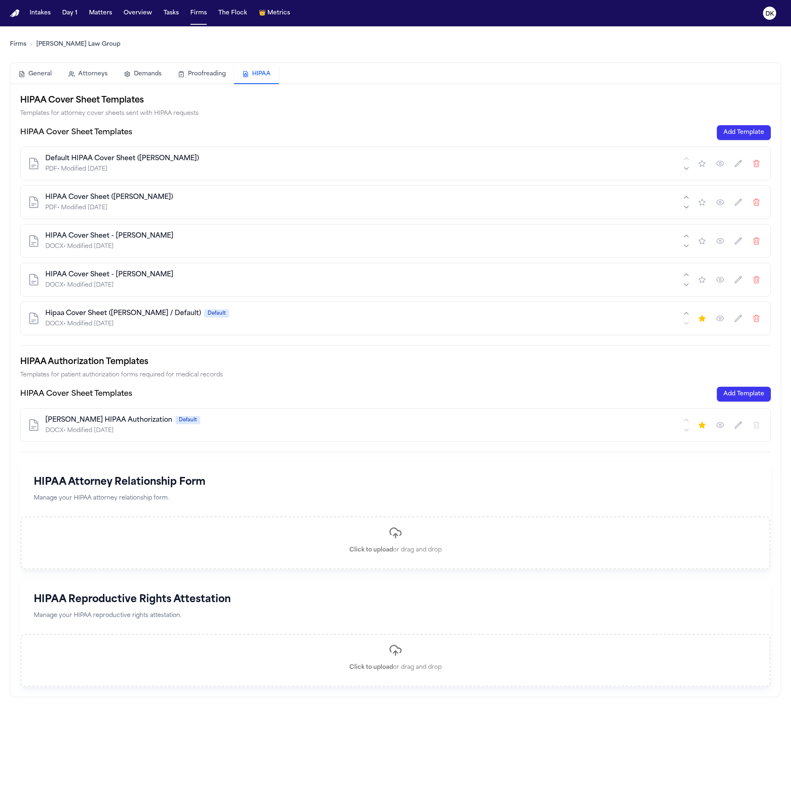
click at [727, 202] on button "button" at bounding box center [720, 202] width 15 height 15
click at [721, 163] on icon "button" at bounding box center [720, 164] width 2 height 2
click at [757, 162] on icon "button" at bounding box center [756, 163] width 8 height 8
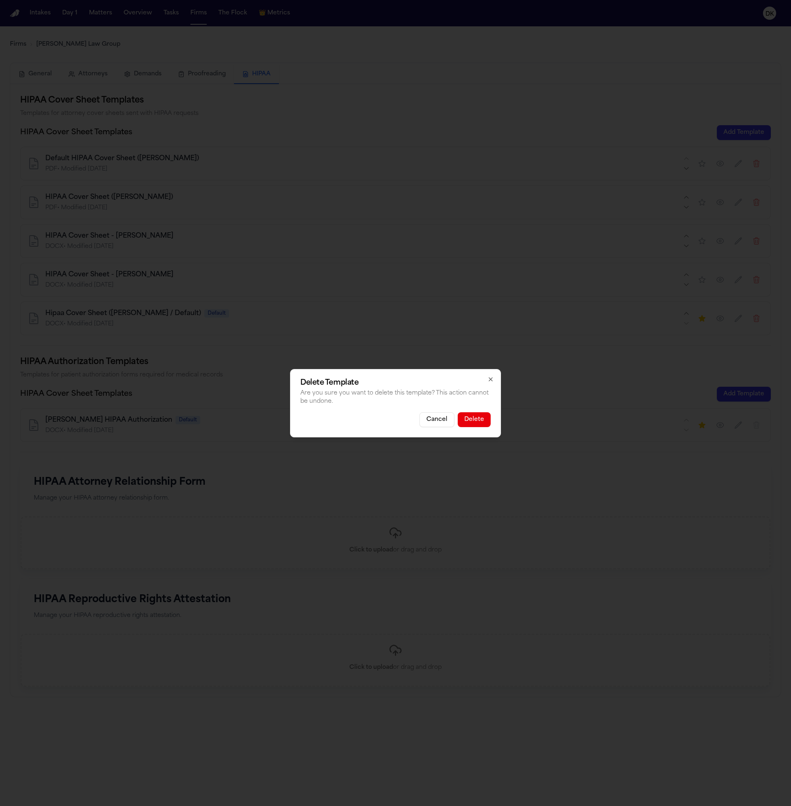
click at [480, 417] on button "Delete" at bounding box center [474, 419] width 33 height 15
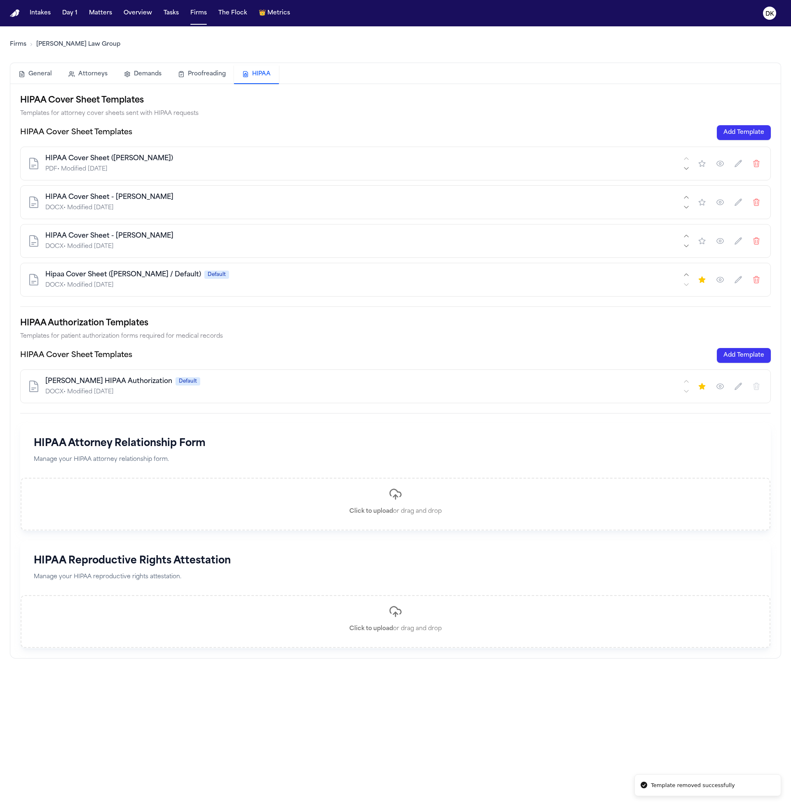
click at [759, 166] on icon "button" at bounding box center [756, 163] width 8 height 8
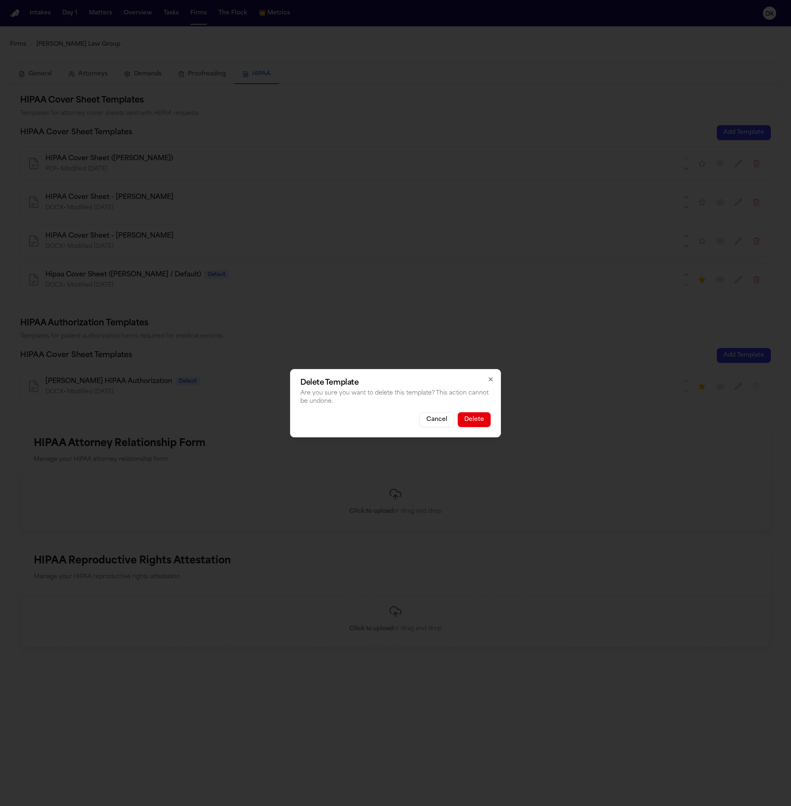
click at [484, 423] on button "Delete" at bounding box center [474, 419] width 33 height 15
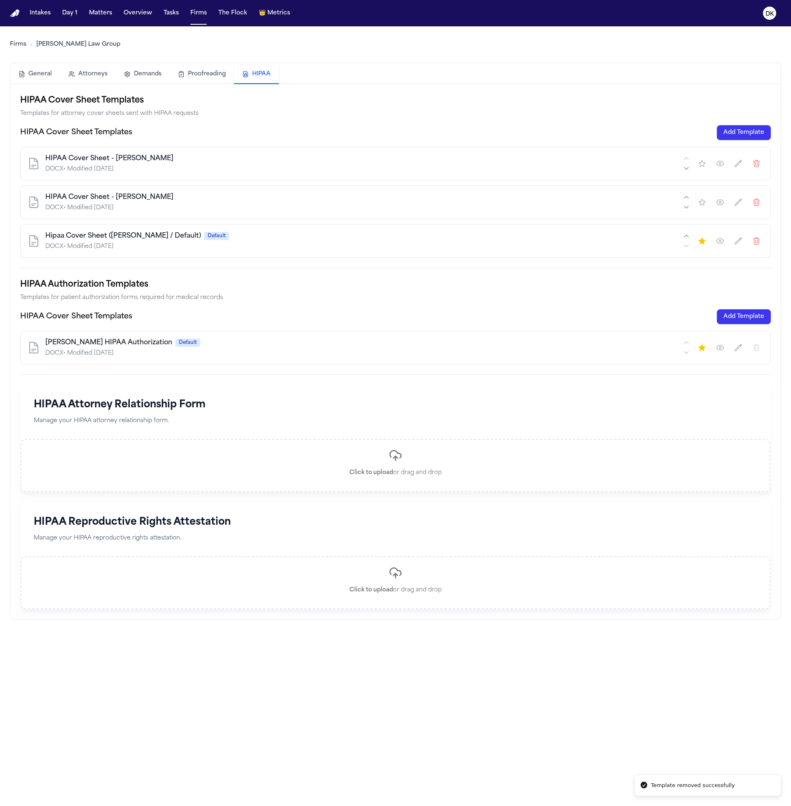
click at [283, 206] on div "DOCX • Modified [DATE]" at bounding box center [363, 208] width 636 height 8
click at [292, 249] on div "DOCX • Modified [DATE]" at bounding box center [363, 247] width 636 height 8
click at [267, 356] on div "DOCX • Modified [DATE]" at bounding box center [363, 353] width 636 height 8
click at [132, 305] on div "HIPAA Authorization Templates Templates for patient authorization forms require…" at bounding box center [395, 321] width 751 height 87
click at [180, 610] on div "HIPAA Cover Sheet Templates Templates for attorney cover sheets sent with HIPAA…" at bounding box center [395, 352] width 770 height 536
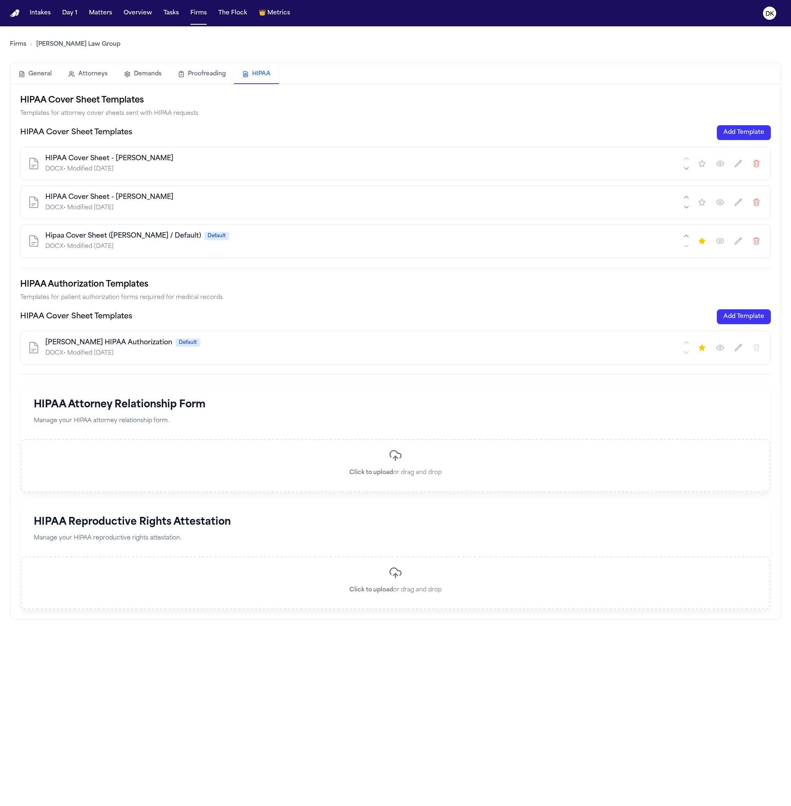
click at [243, 313] on div "HIPAA Cover Sheet Templates Add Template" at bounding box center [395, 316] width 751 height 15
